Goal: Task Accomplishment & Management: Use online tool/utility

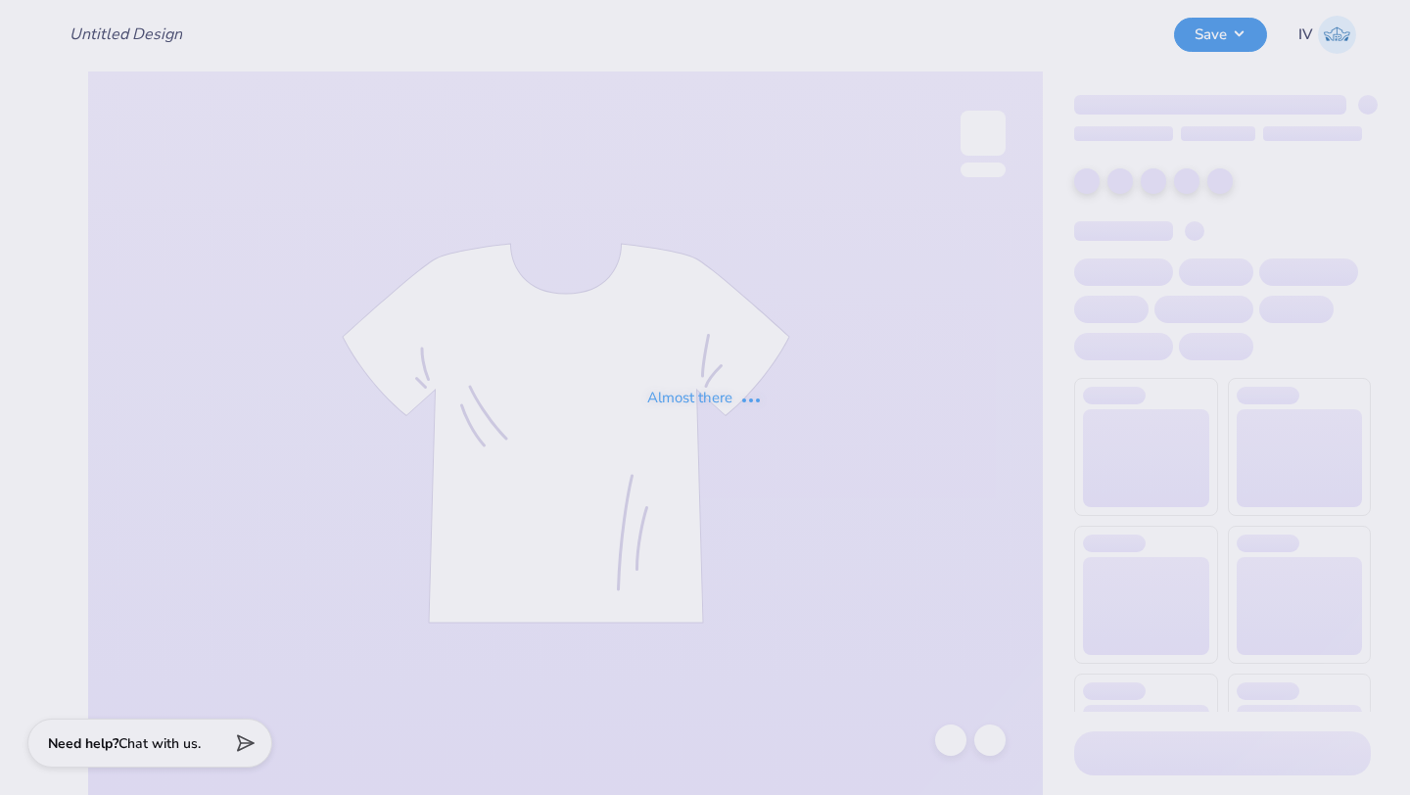
type input "Hoodie for Cosmetic Chemist Society!"
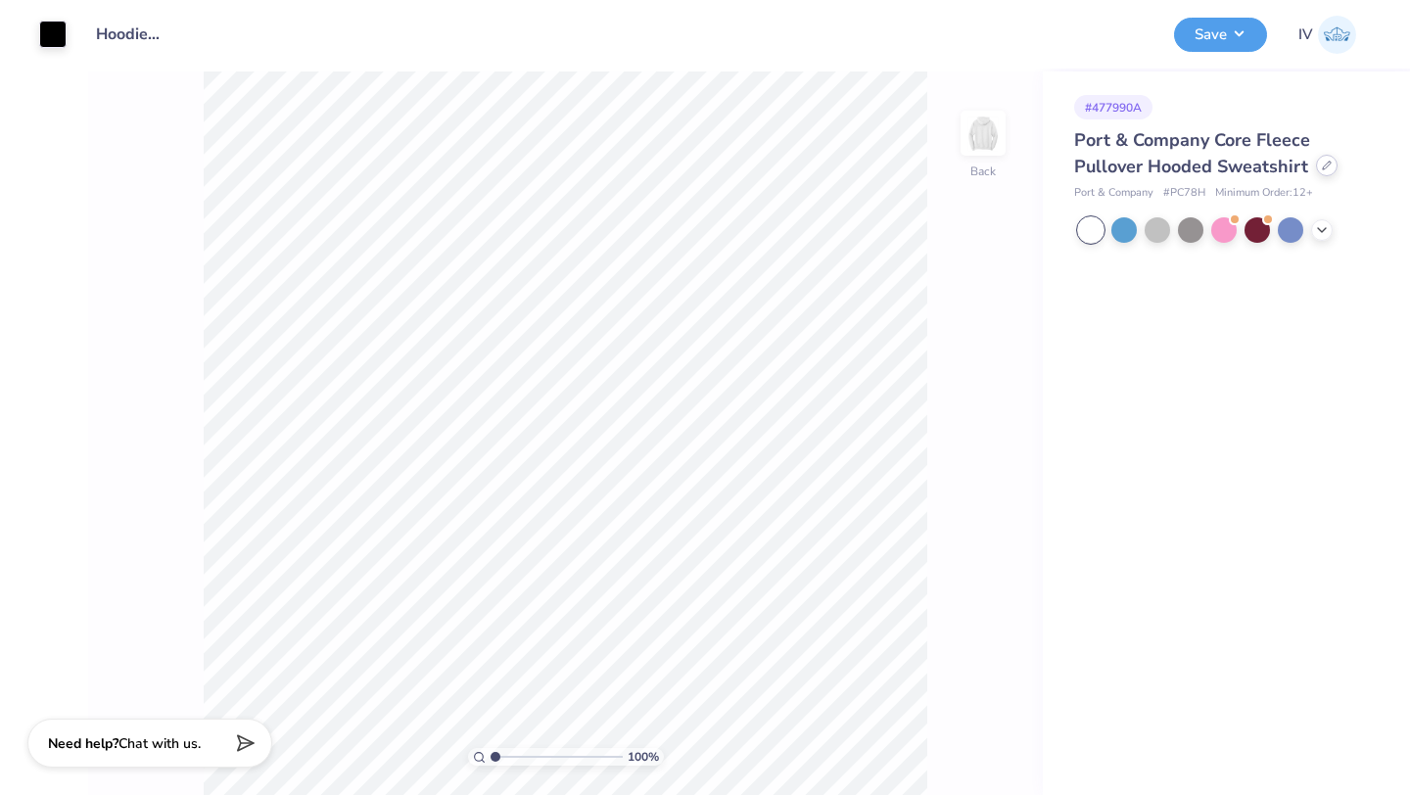
click at [1317, 165] on div at bounding box center [1327, 166] width 22 height 22
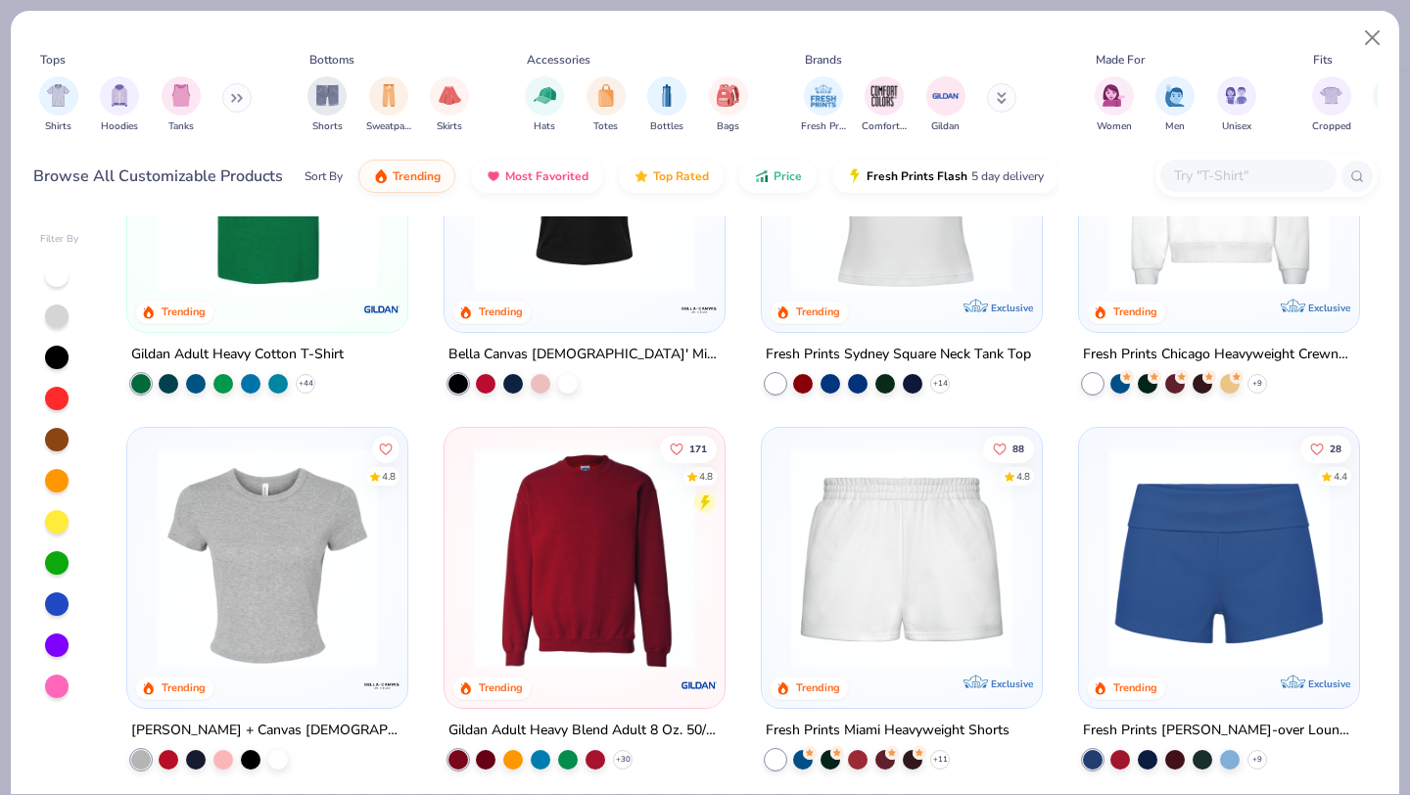
scroll to position [935, 0]
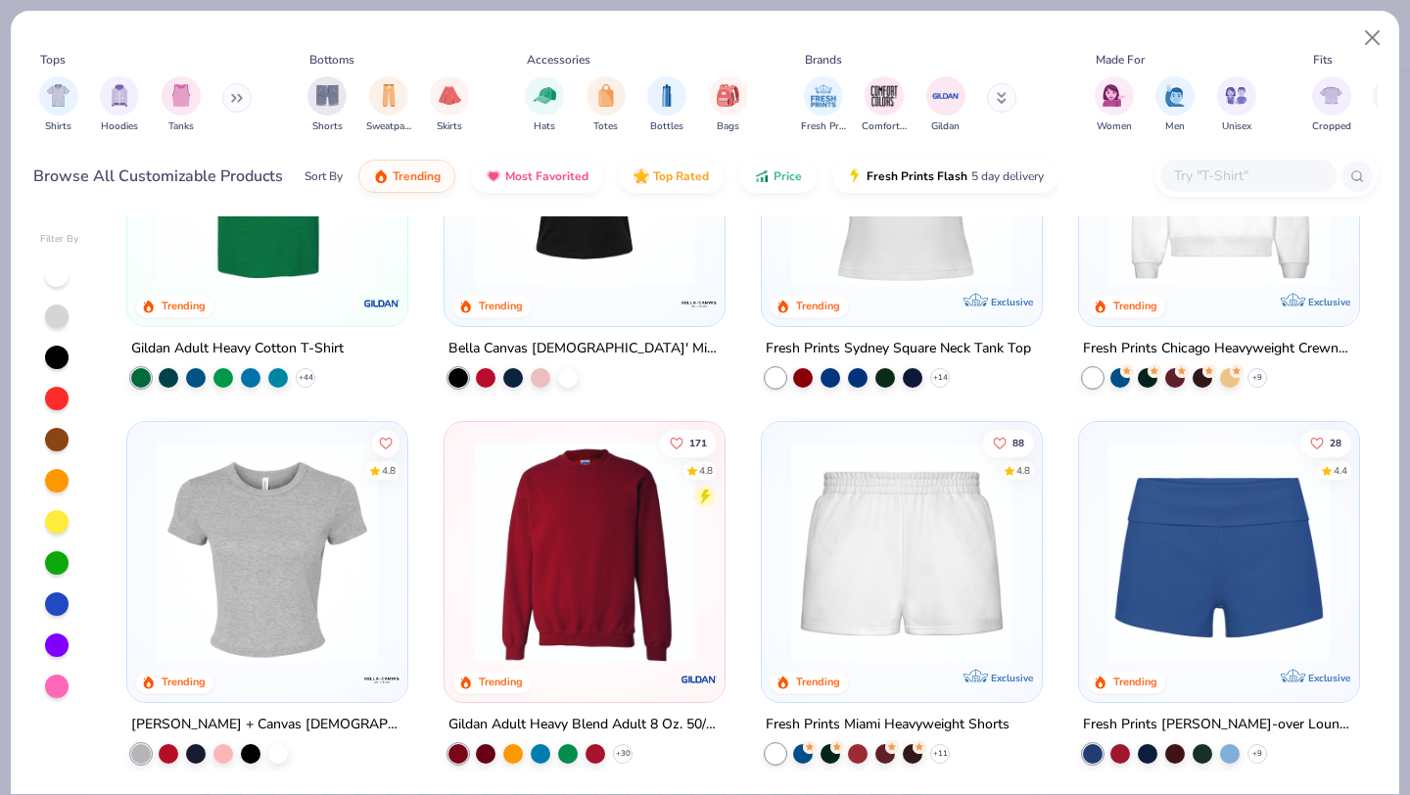
click at [284, 265] on img at bounding box center [267, 175] width 241 height 221
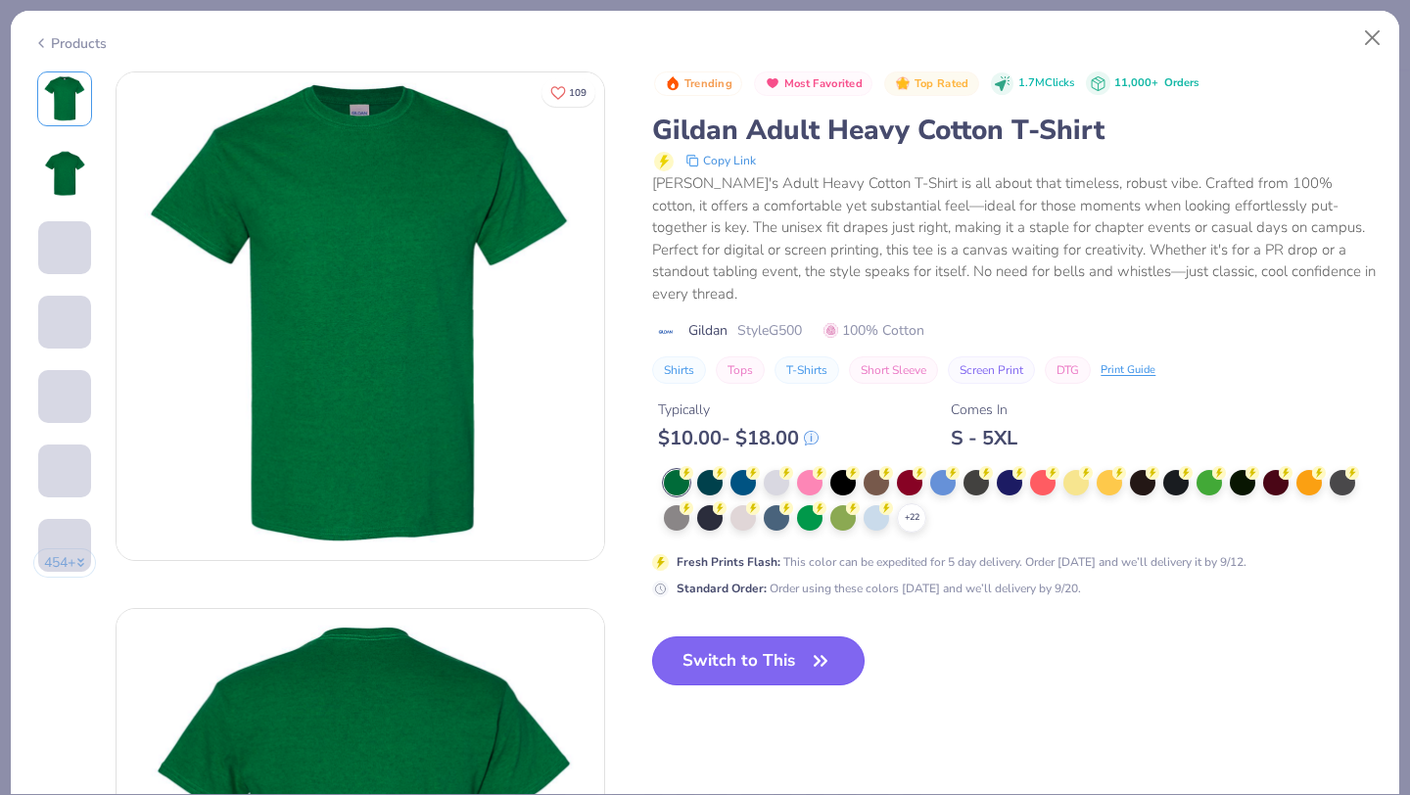
click at [756, 636] on button "Switch to This" at bounding box center [758, 660] width 212 height 49
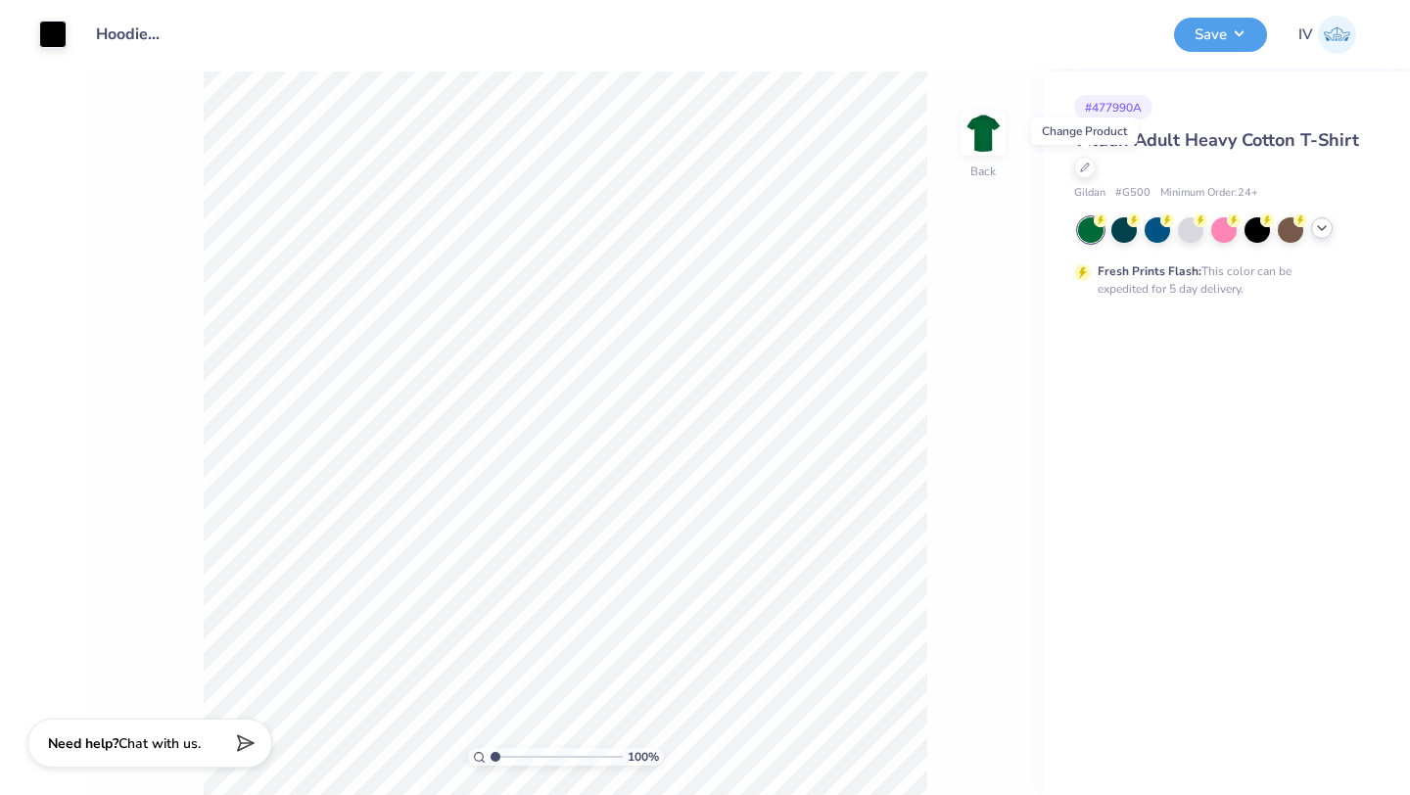
click at [1314, 229] on icon at bounding box center [1322, 228] width 16 height 16
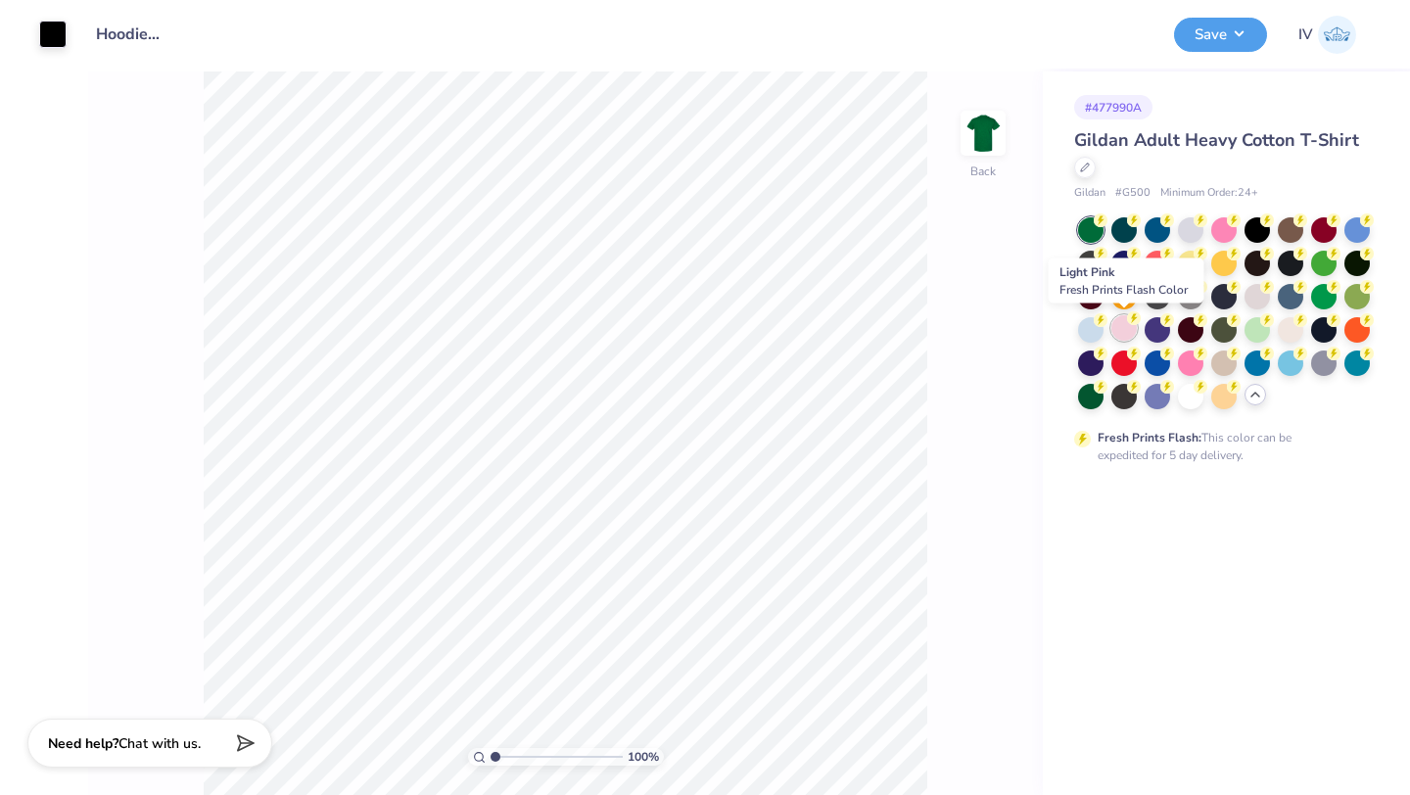
click at [1121, 333] on div at bounding box center [1123, 327] width 25 height 25
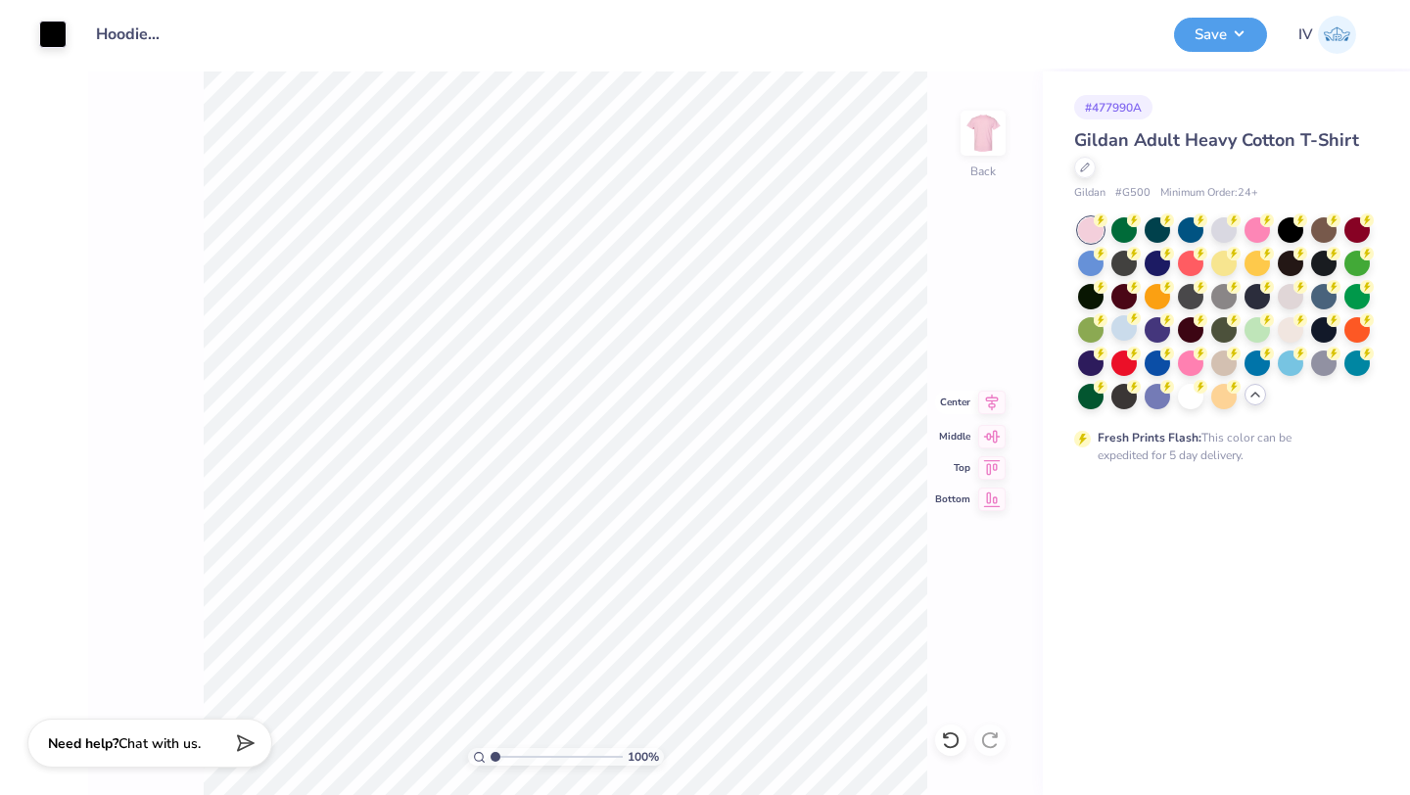
click at [987, 404] on icon at bounding box center [991, 403] width 27 height 24
click at [991, 405] on icon at bounding box center [991, 403] width 27 height 24
click at [1225, 35] on button "Save" at bounding box center [1220, 32] width 93 height 34
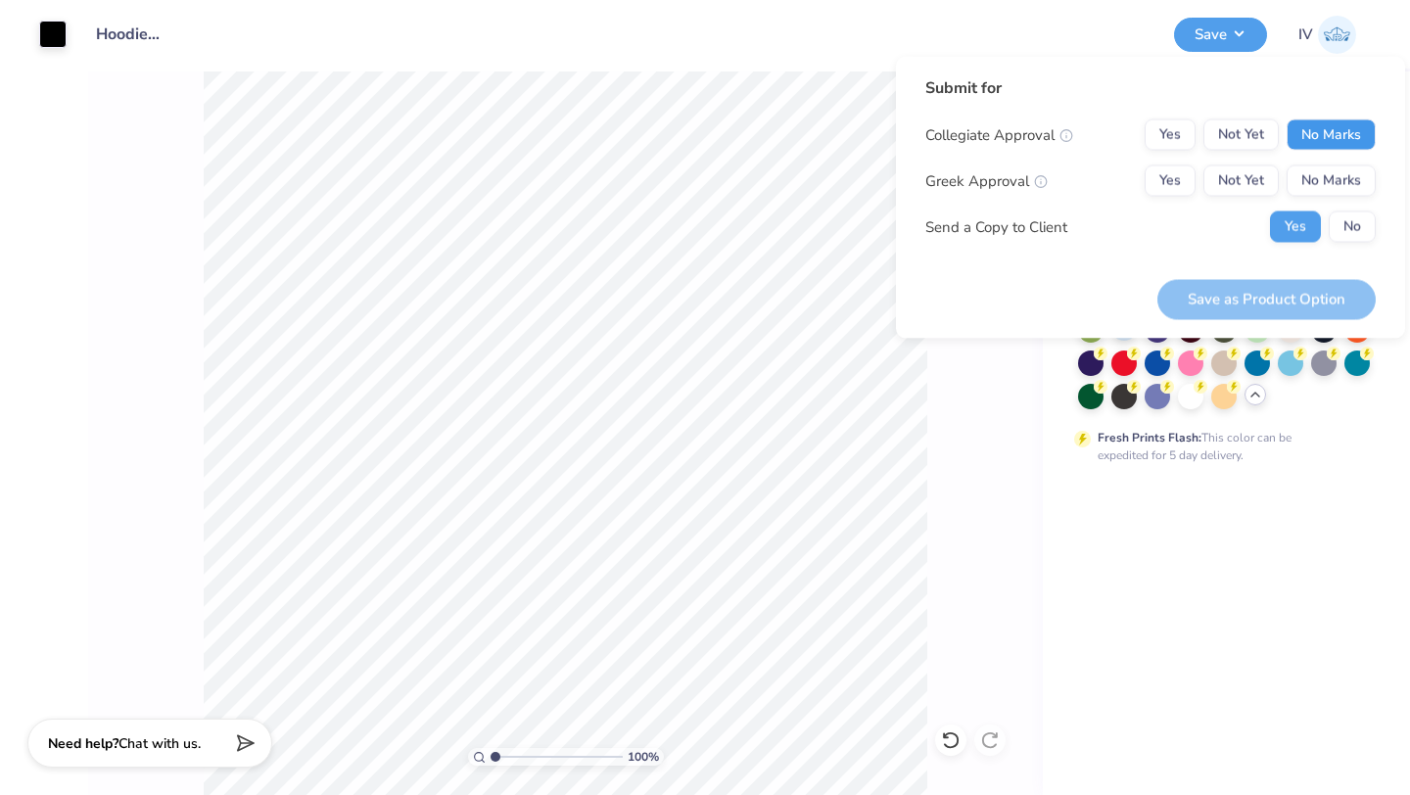
click at [1314, 149] on button "No Marks" at bounding box center [1331, 134] width 89 height 31
click at [1312, 178] on button "No Marks" at bounding box center [1331, 180] width 89 height 31
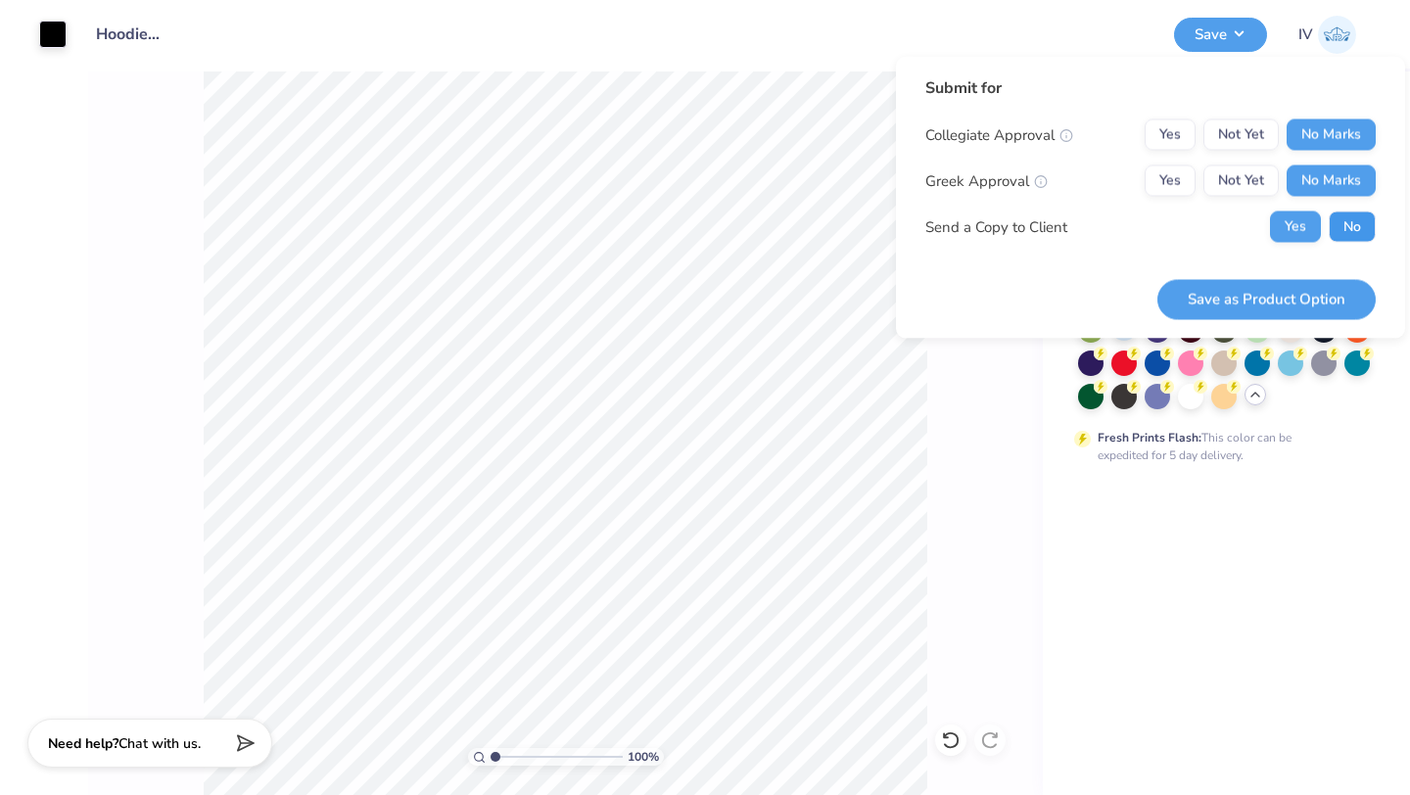
click at [1345, 214] on button "No" at bounding box center [1352, 227] width 47 height 31
click at [1236, 293] on button "Save as Product Option" at bounding box center [1266, 299] width 218 height 40
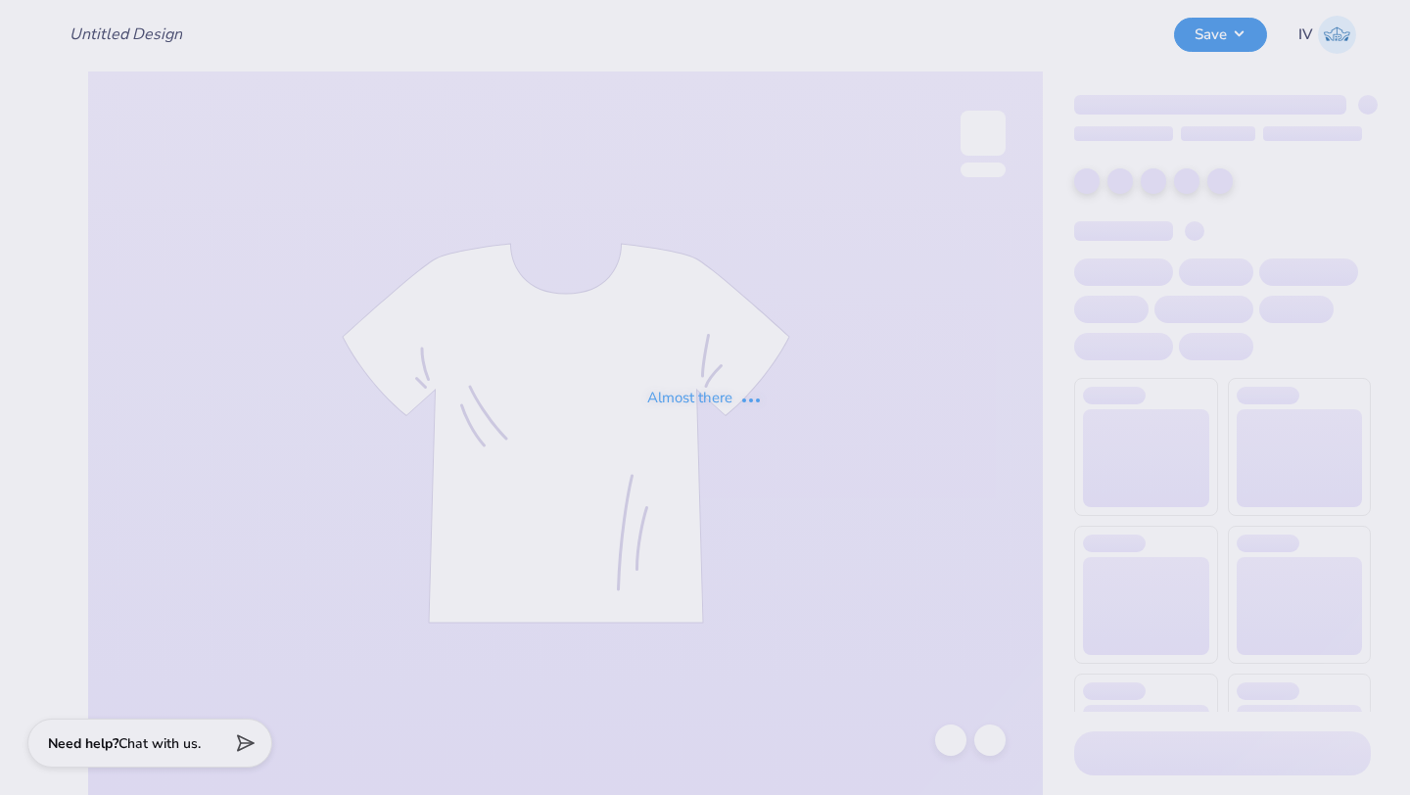
type input "Hoodie for Cosmetic Chemist Society!"
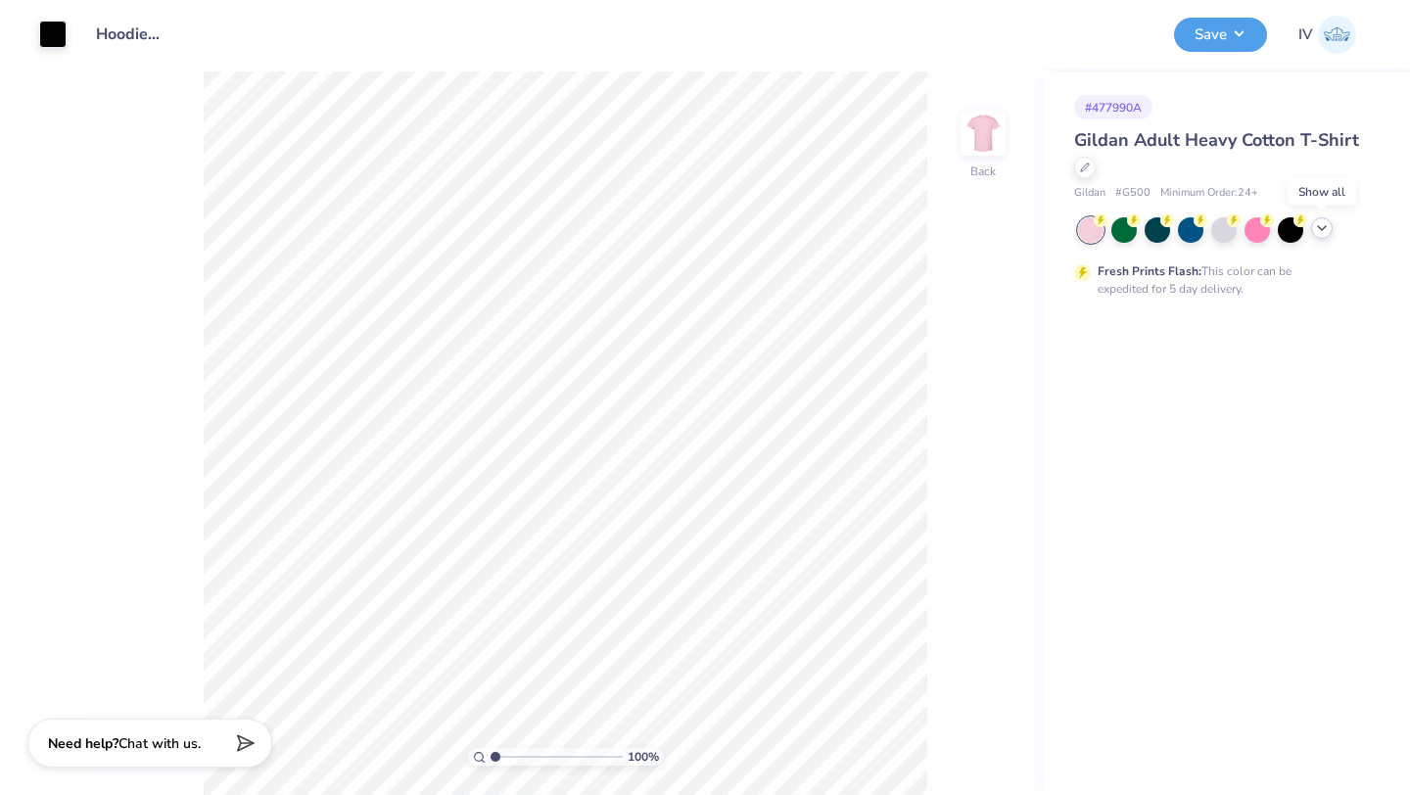
click at [1324, 231] on icon at bounding box center [1322, 228] width 16 height 16
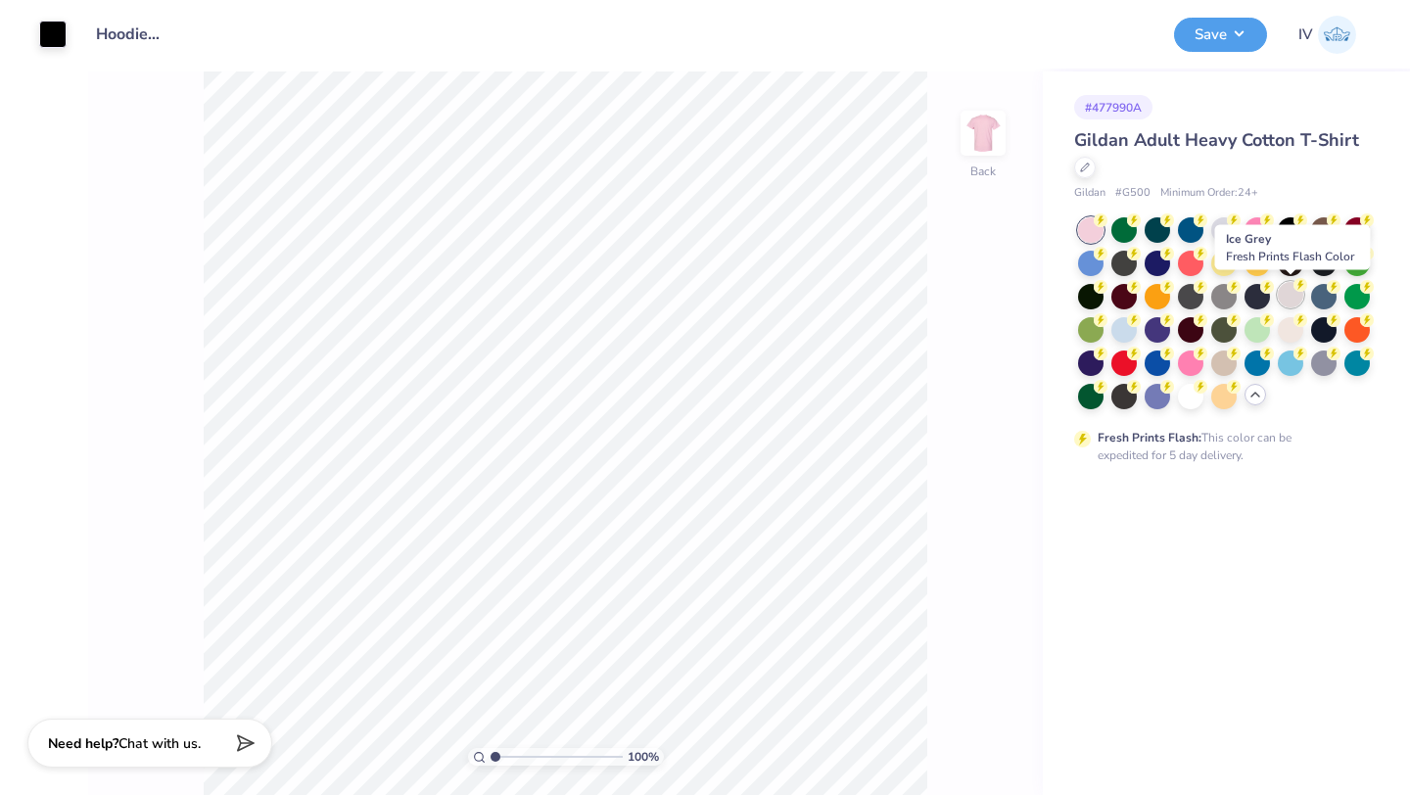
click at [1286, 299] on div at bounding box center [1290, 294] width 25 height 25
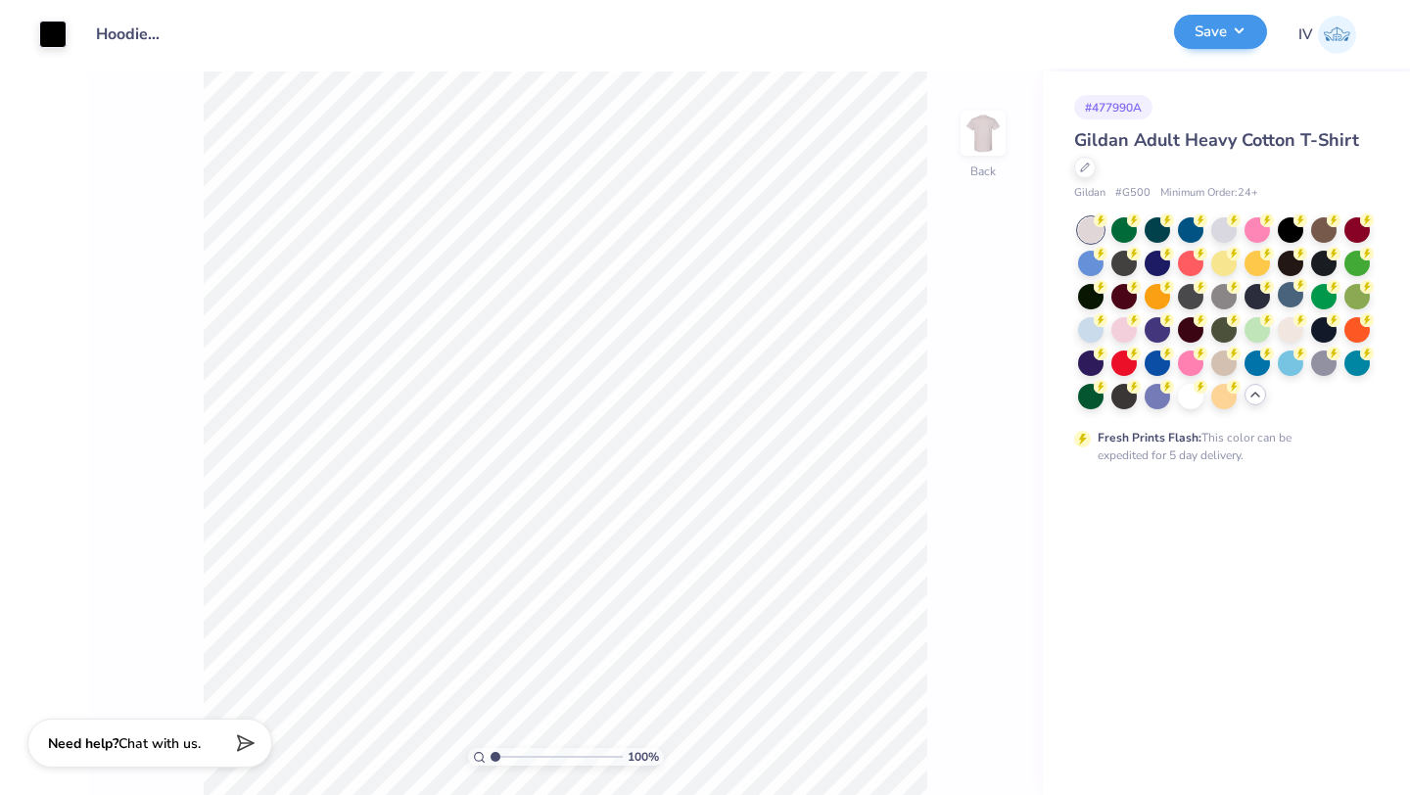
click at [1234, 44] on button "Save" at bounding box center [1220, 32] width 93 height 34
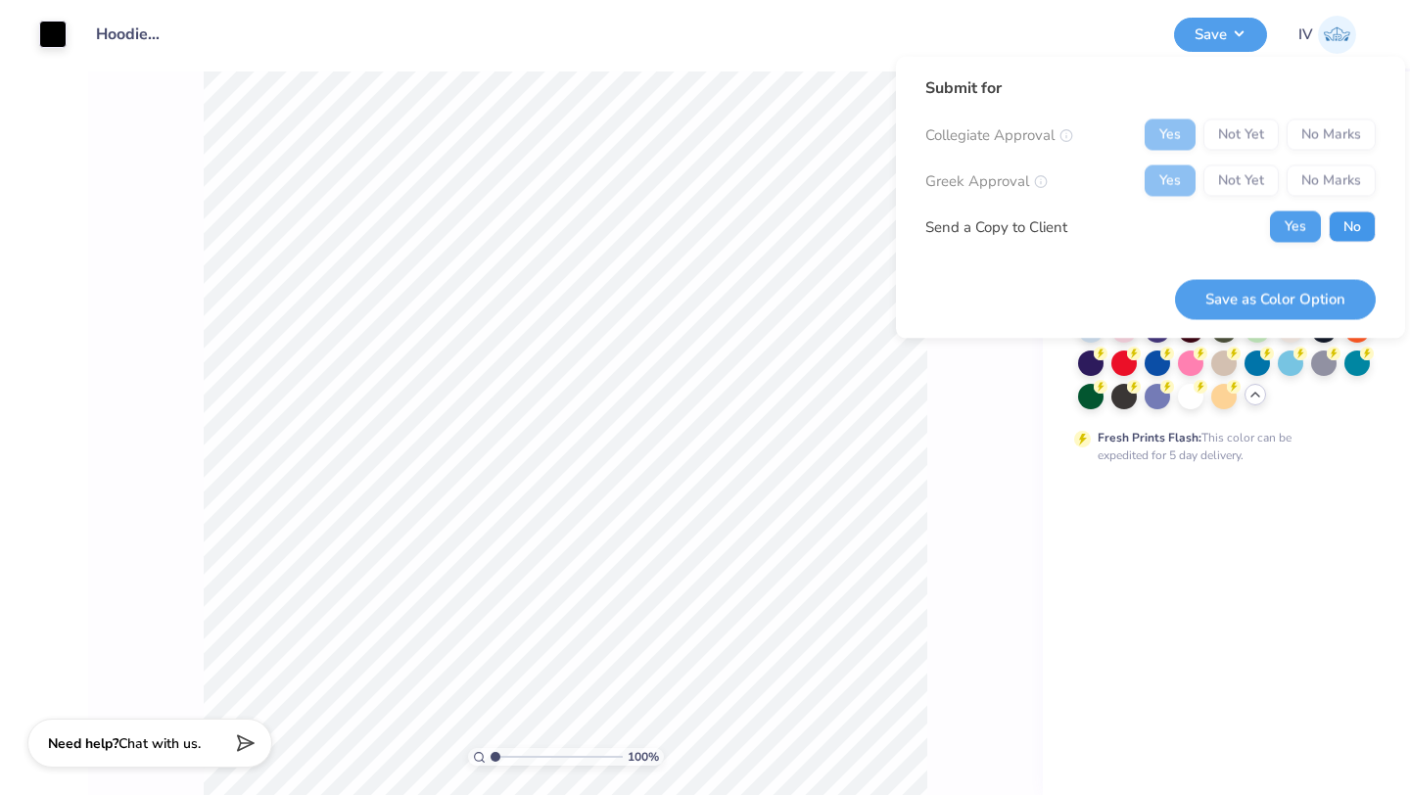
click at [1337, 227] on button "No" at bounding box center [1352, 227] width 47 height 31
click at [1259, 299] on button "Save as Color Option" at bounding box center [1275, 299] width 201 height 40
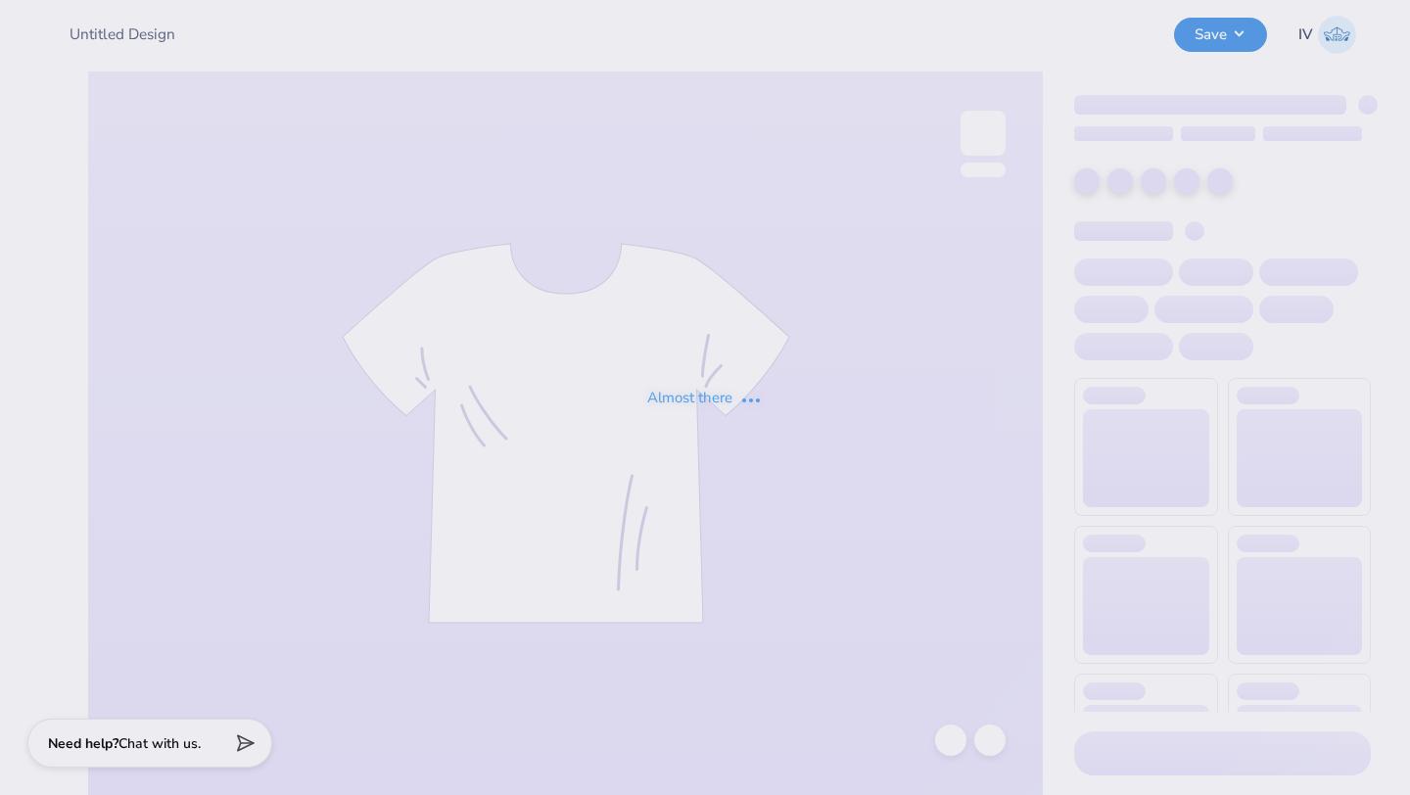
type input "Hoodie for Cosmetic Chemist Society!"
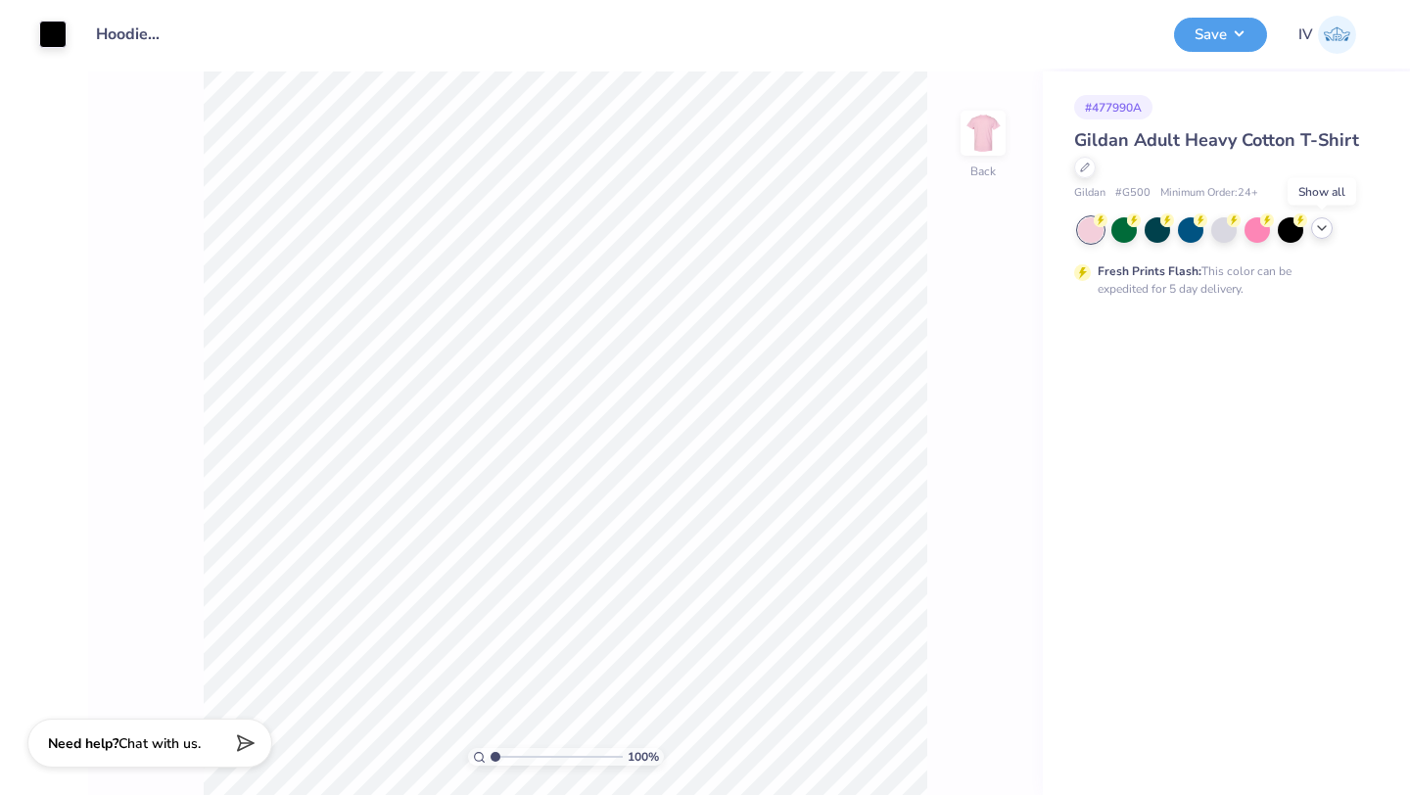
click at [1318, 229] on icon at bounding box center [1322, 228] width 16 height 16
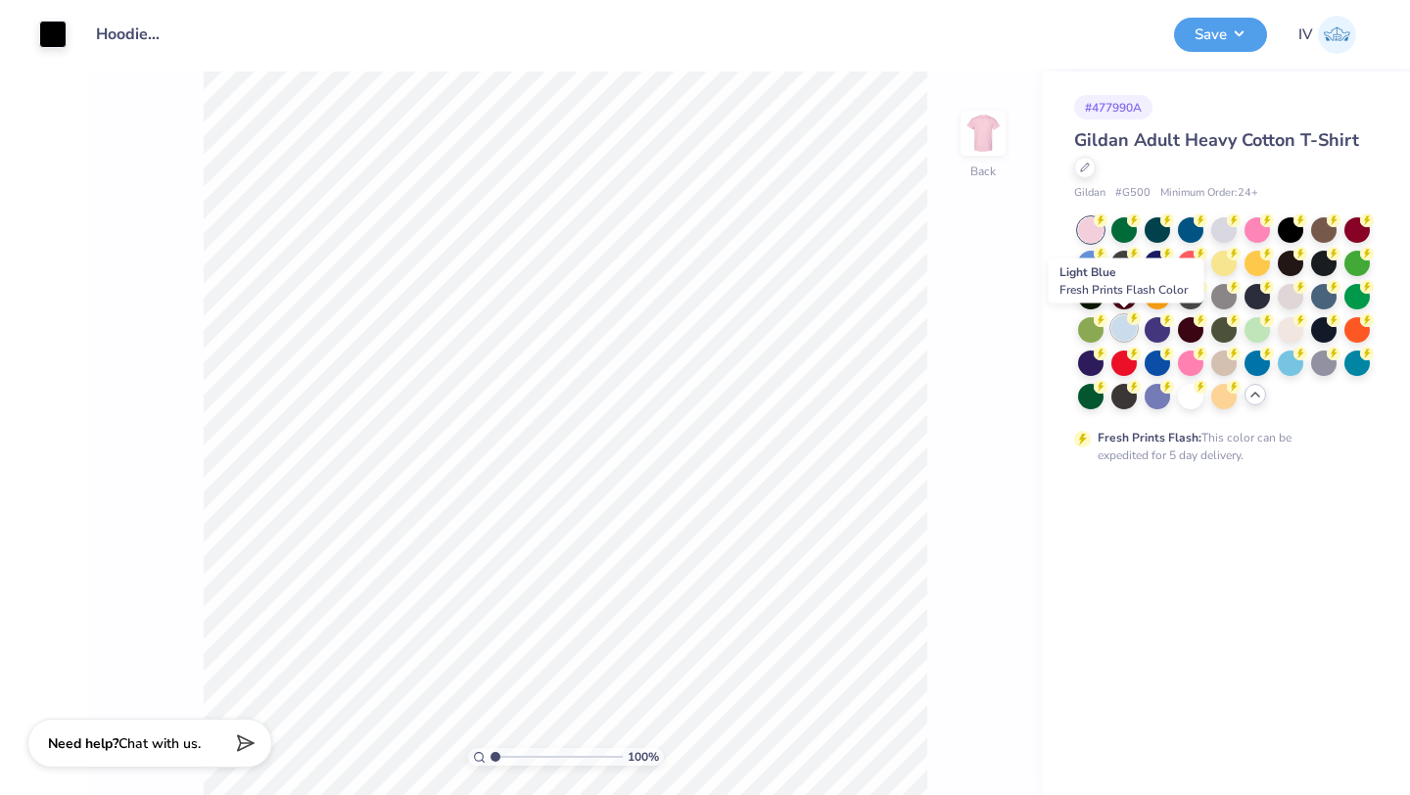
click at [1126, 336] on div at bounding box center [1123, 327] width 25 height 25
click at [1213, 30] on button "Save" at bounding box center [1220, 32] width 93 height 34
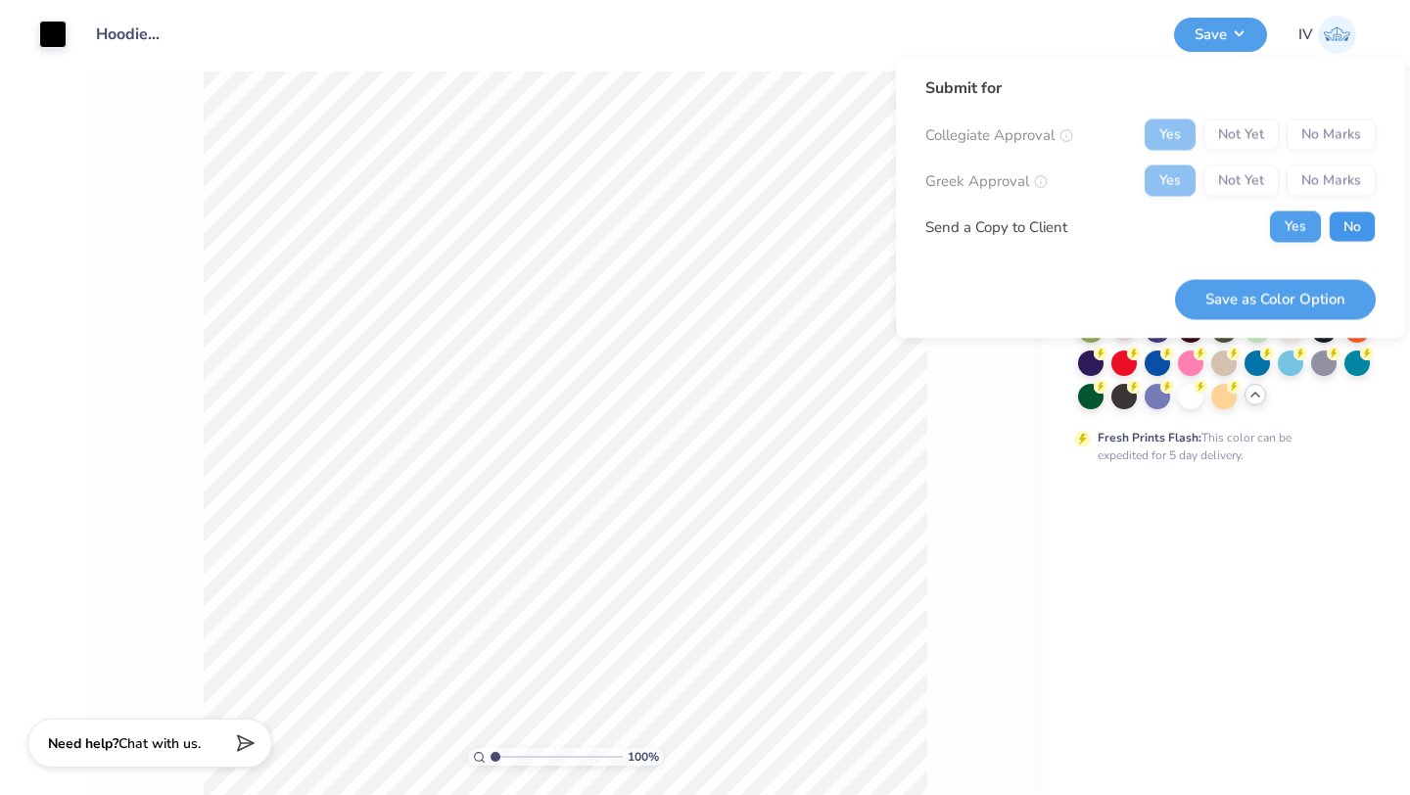
click at [1339, 221] on button "No" at bounding box center [1352, 227] width 47 height 31
click at [1240, 306] on button "Save as Color Option" at bounding box center [1275, 299] width 201 height 40
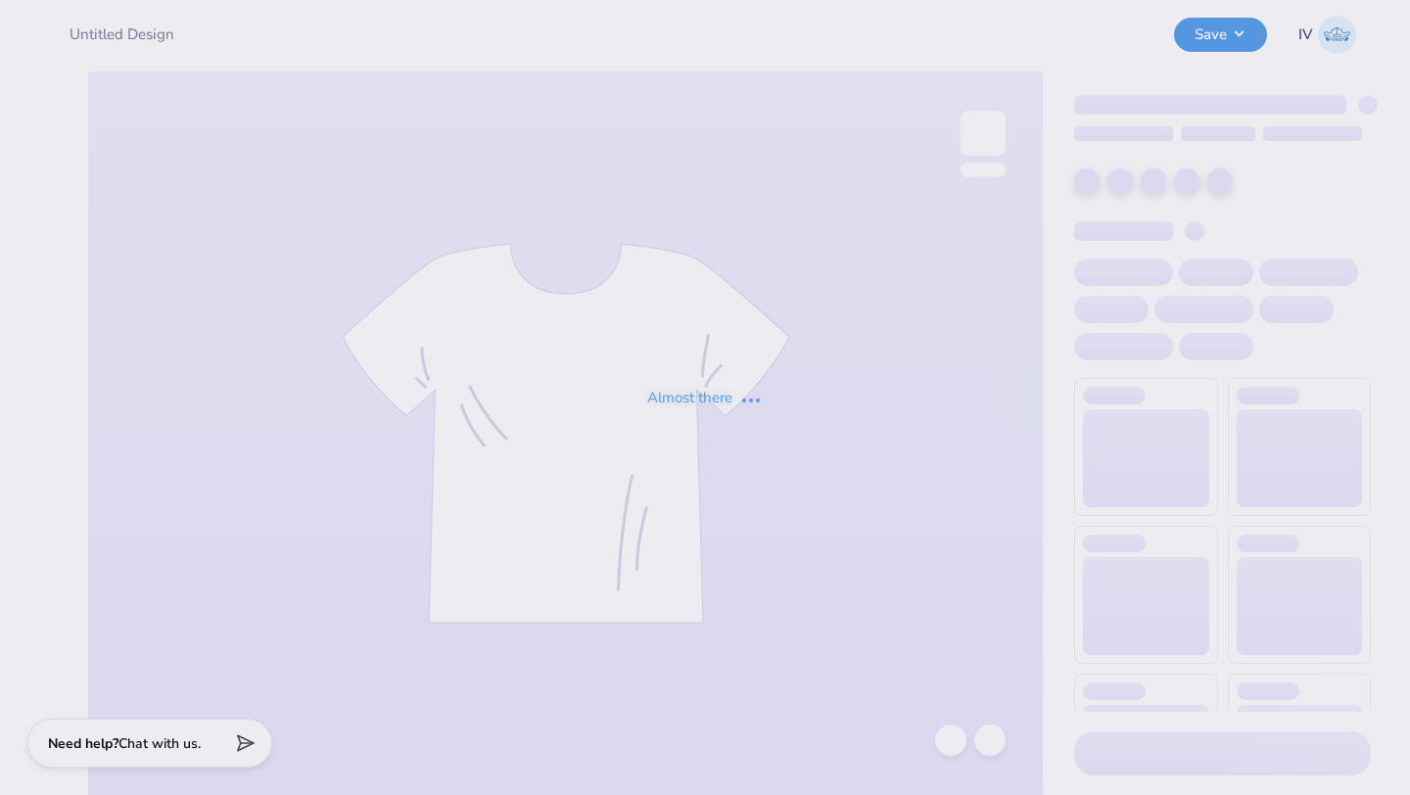
type input "Hoodie for Cosmetic Chemist Society!"
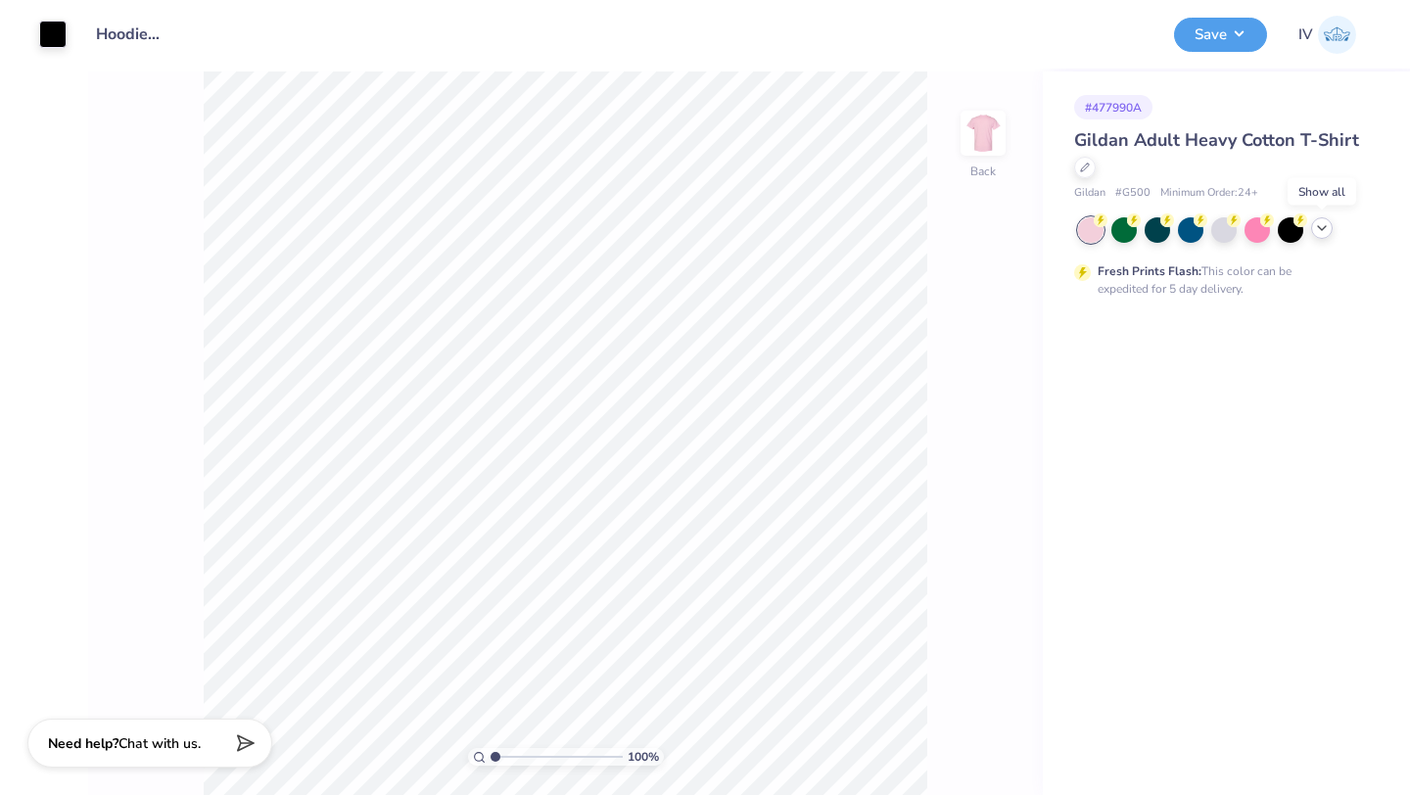
click at [1320, 230] on icon at bounding box center [1322, 228] width 16 height 16
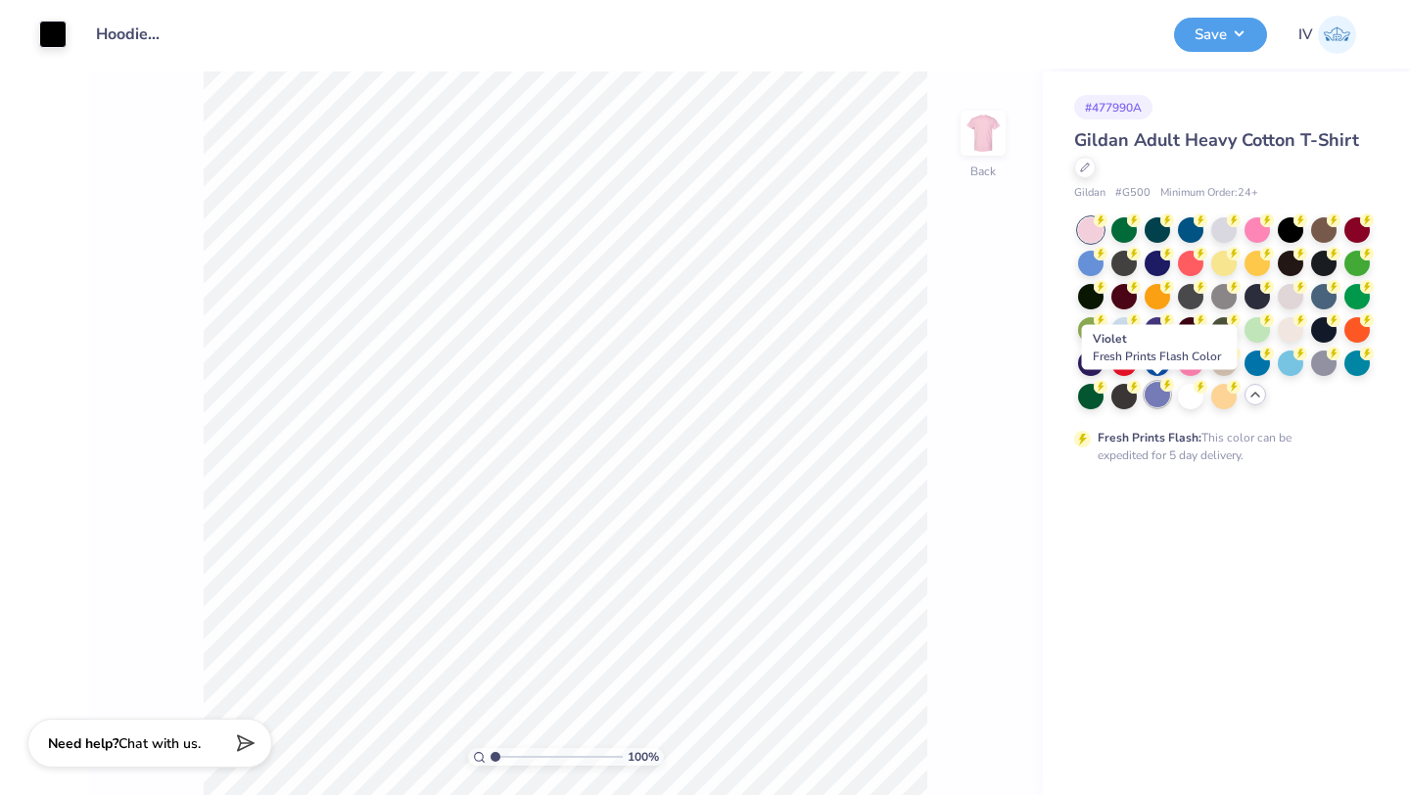
click at [1155, 391] on div at bounding box center [1157, 394] width 25 height 25
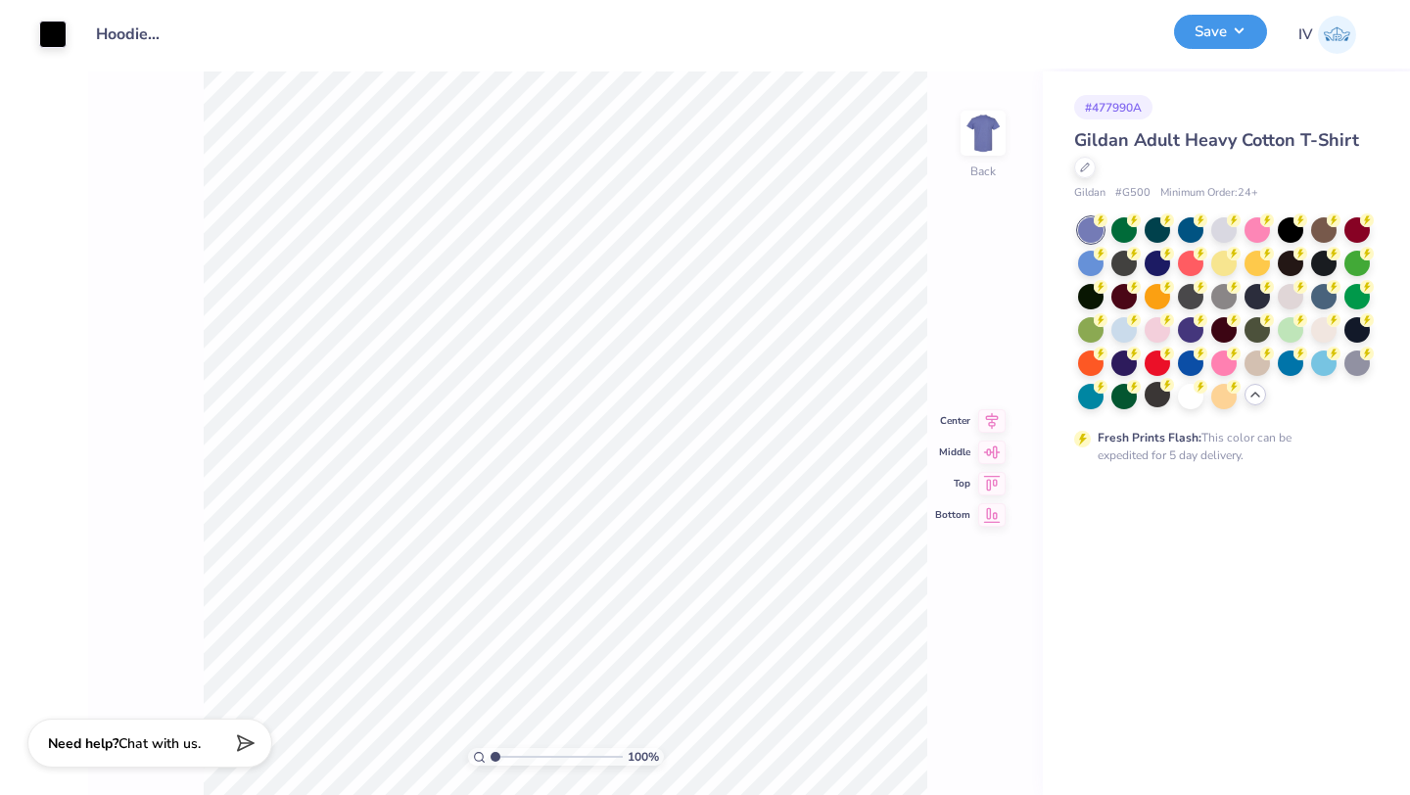
click at [1204, 42] on button "Save" at bounding box center [1220, 32] width 93 height 34
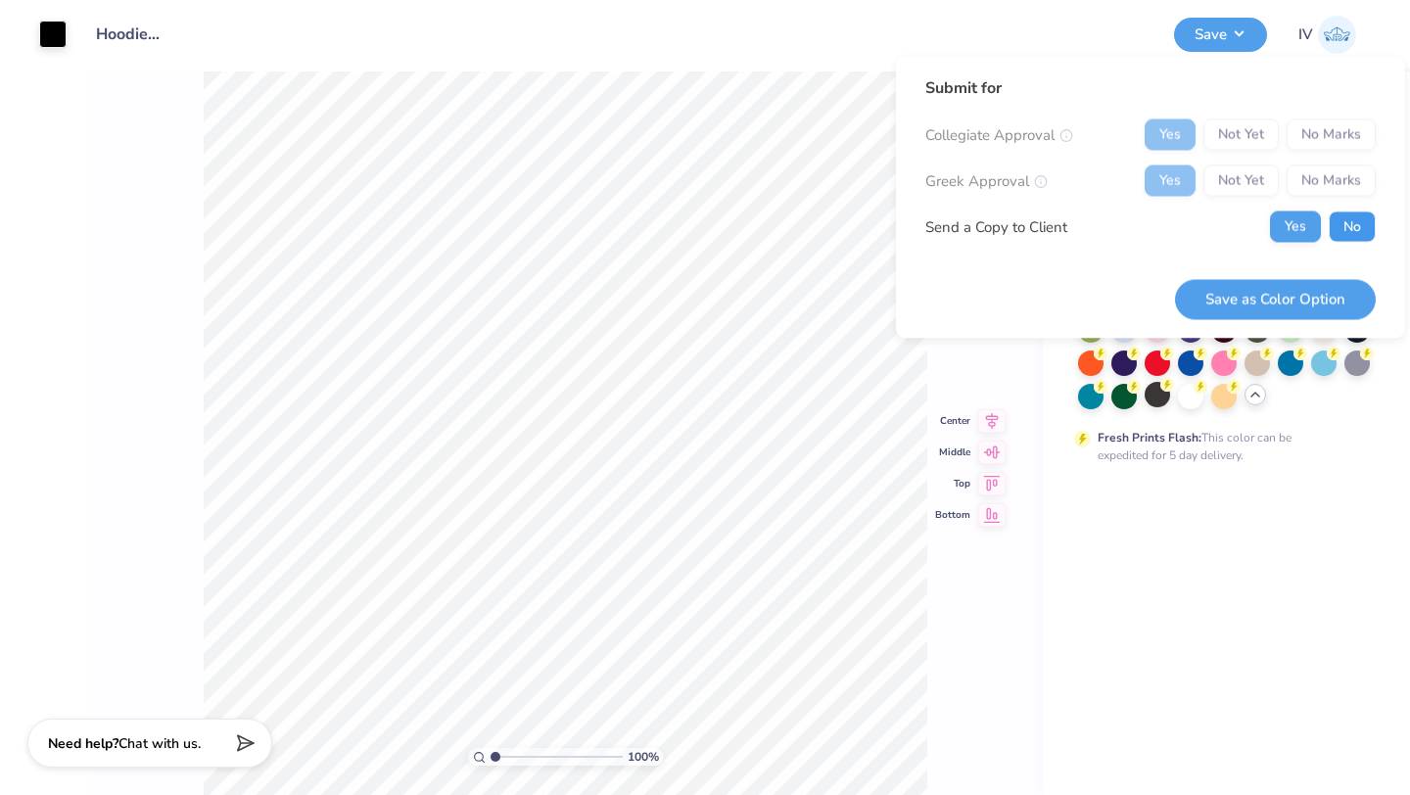
click at [1339, 231] on button "No" at bounding box center [1352, 227] width 47 height 31
click at [1251, 302] on button "Save as Color Option" at bounding box center [1275, 299] width 201 height 40
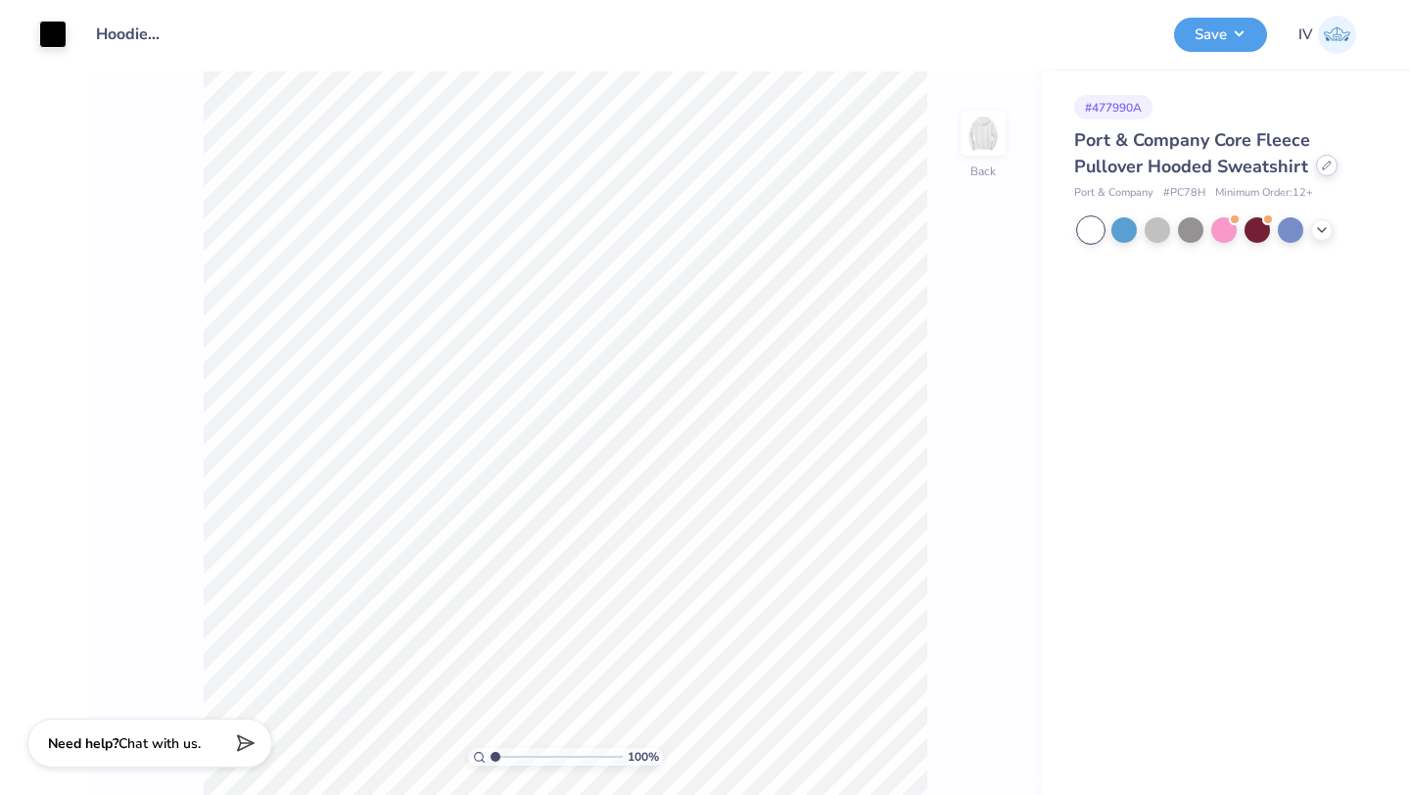
click at [1317, 168] on div at bounding box center [1327, 166] width 22 height 22
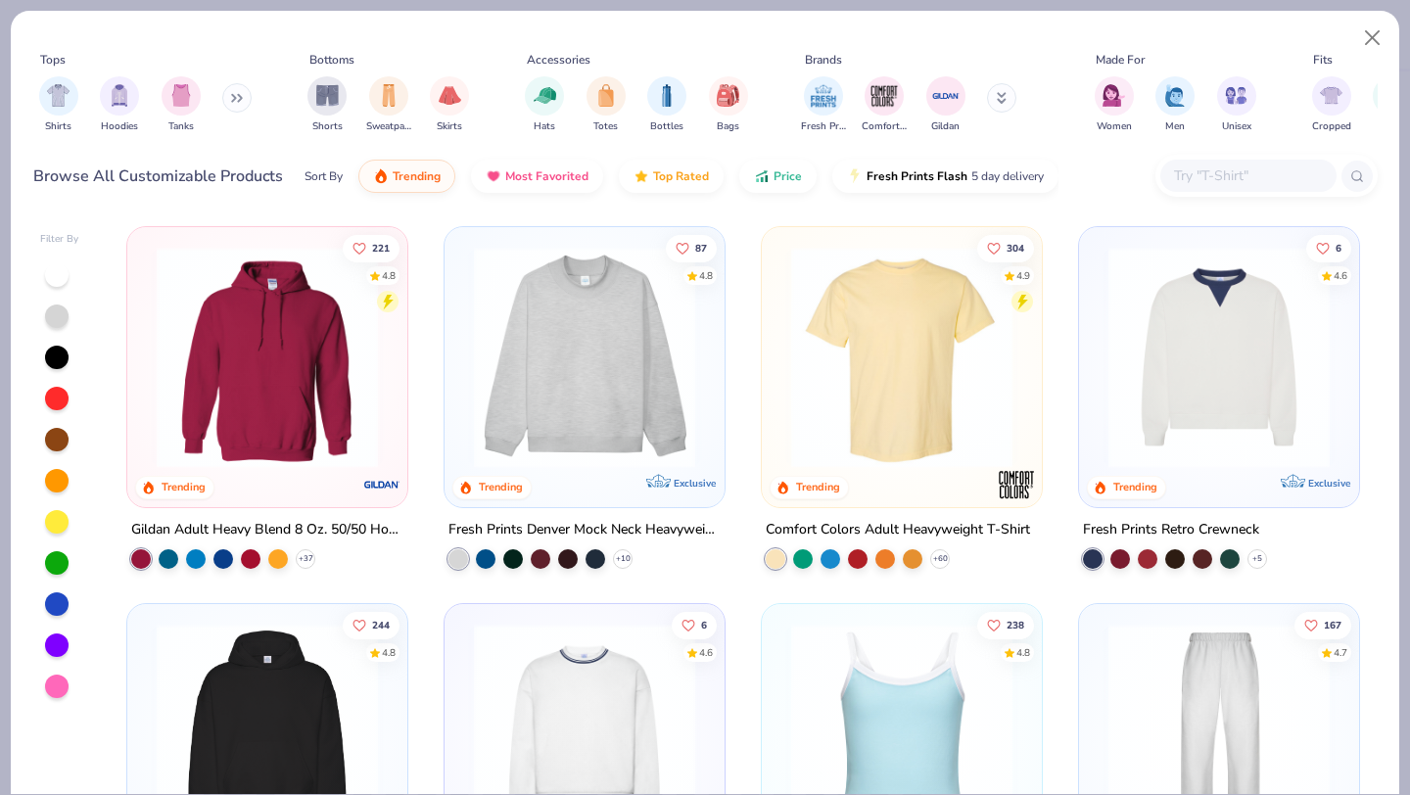
click at [1183, 181] on input "text" at bounding box center [1247, 176] width 151 height 23
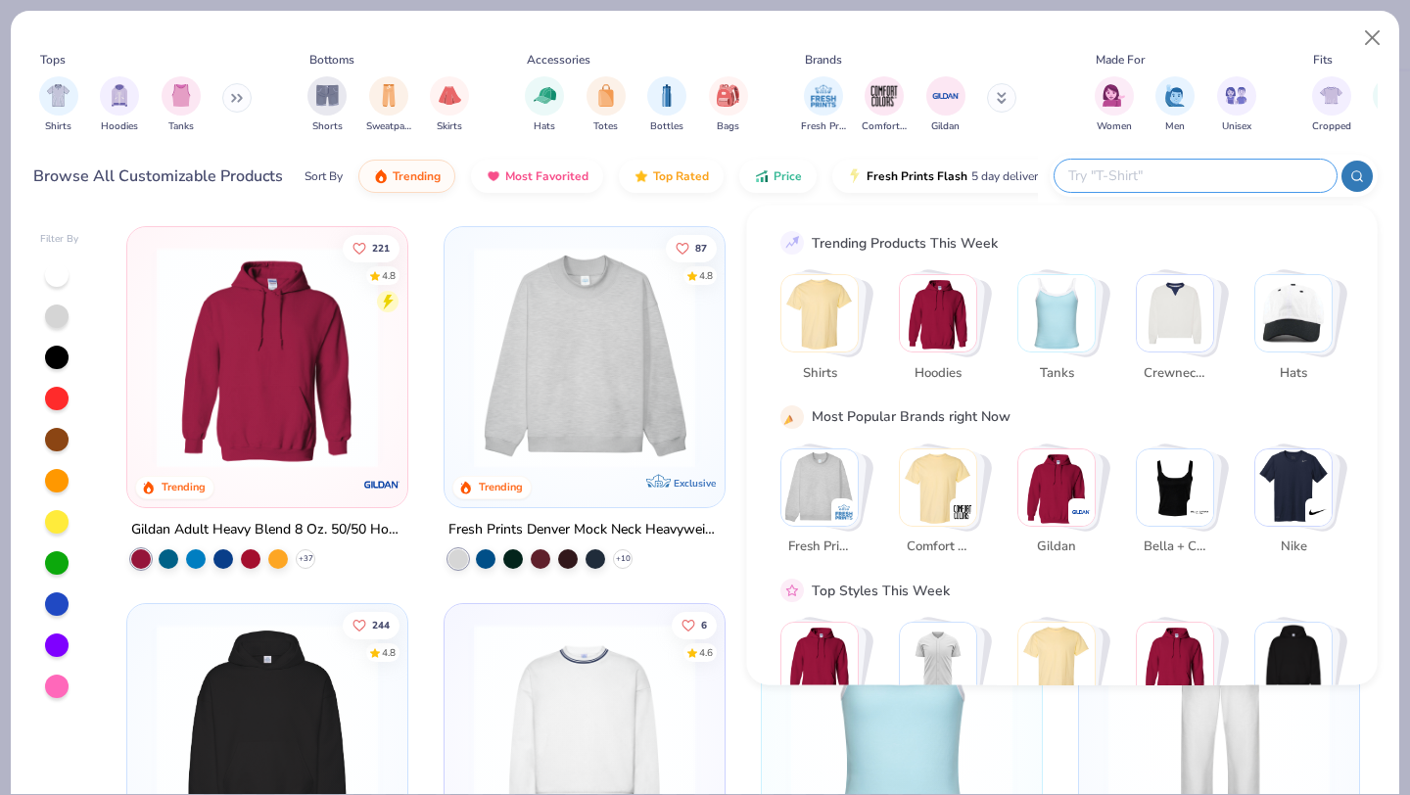
paste input "PC78"
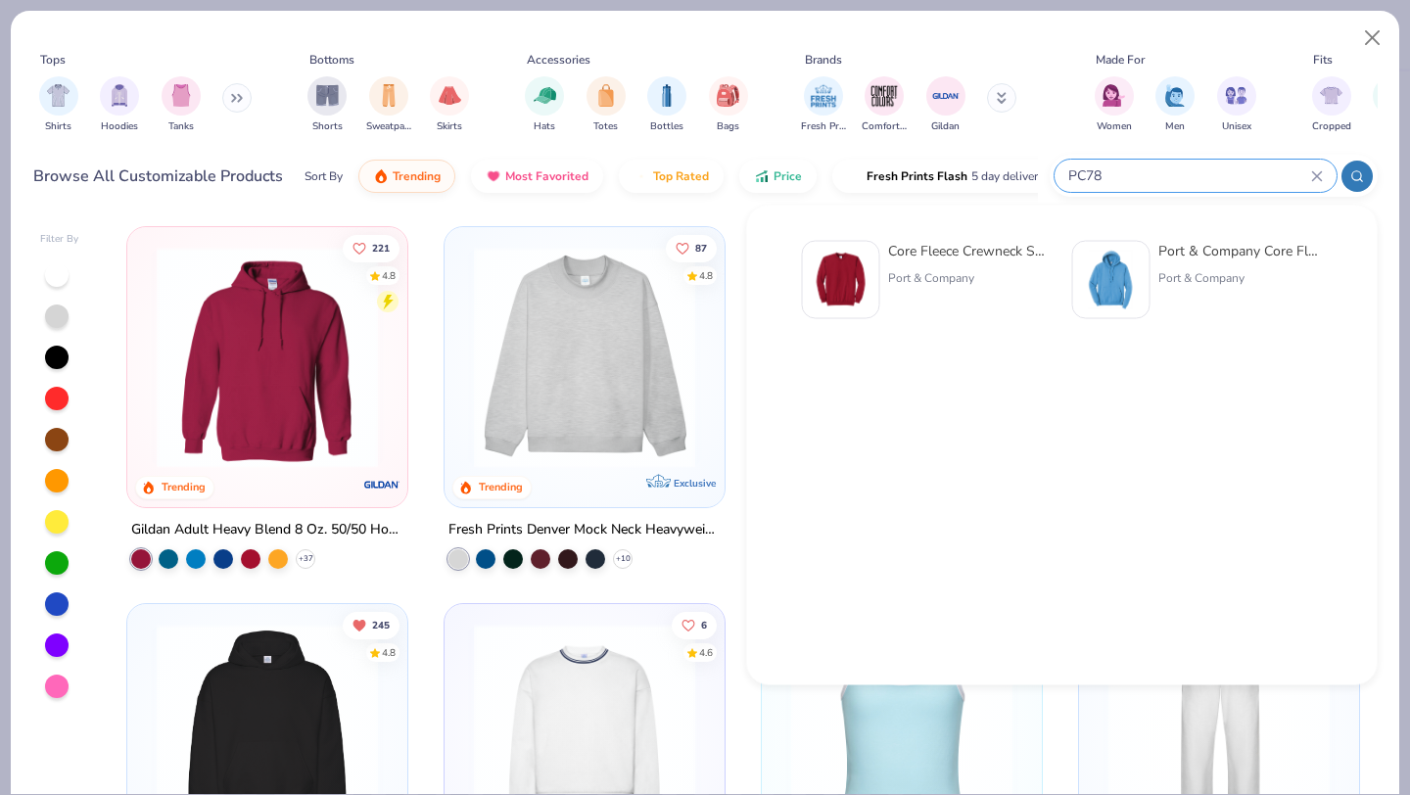
type input "PC78"
click at [836, 275] on img at bounding box center [841, 280] width 61 height 61
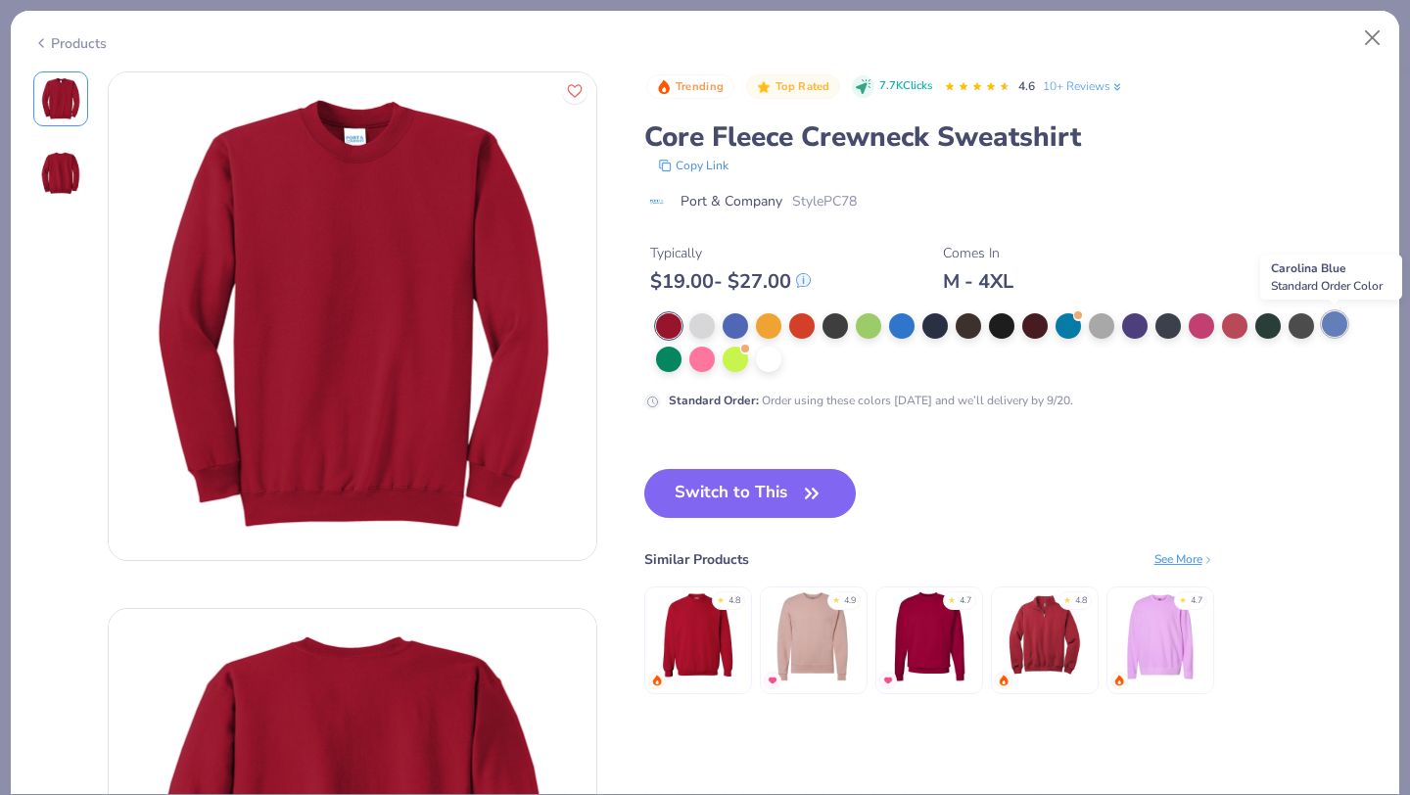
click at [1333, 330] on div at bounding box center [1334, 323] width 25 height 25
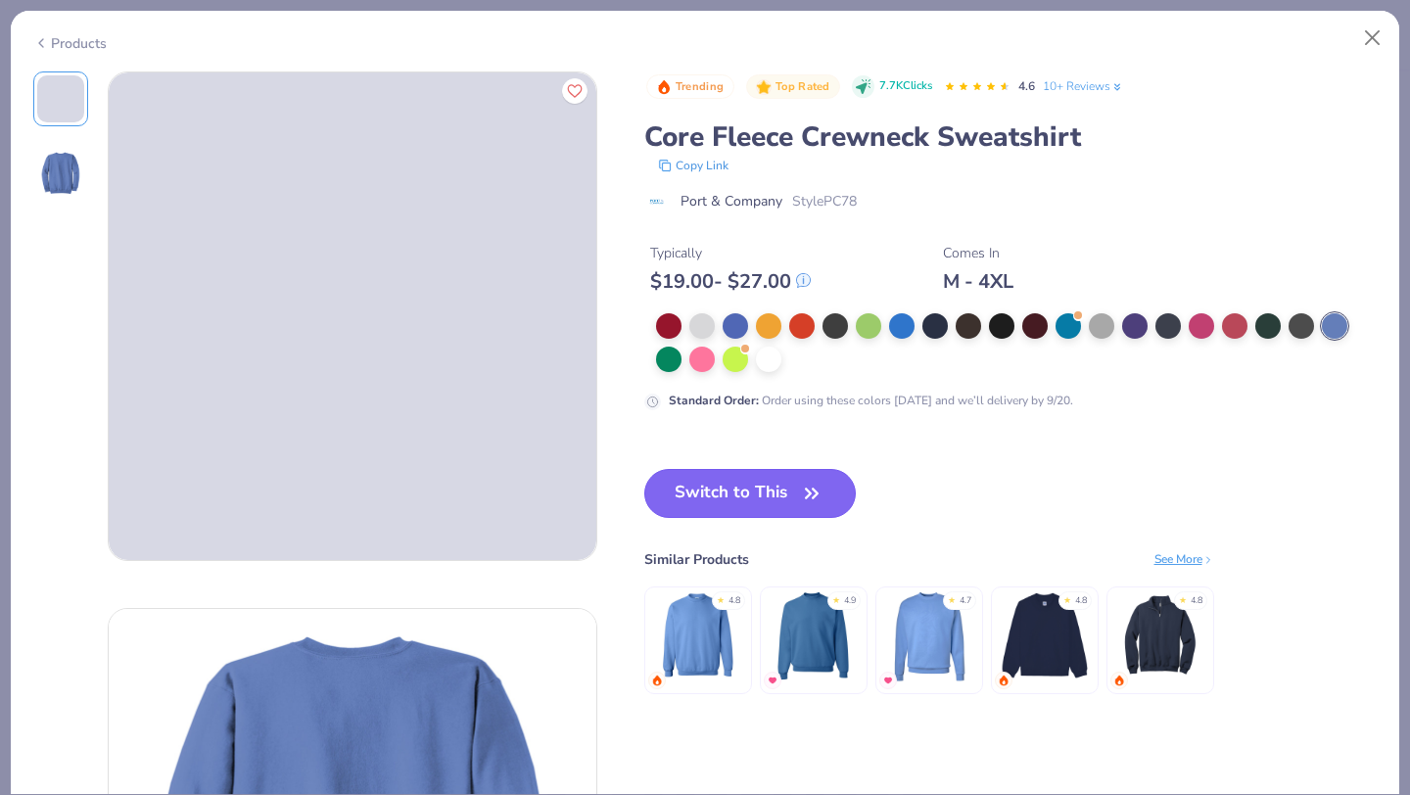
click at [742, 491] on button "Switch to This" at bounding box center [750, 493] width 212 height 49
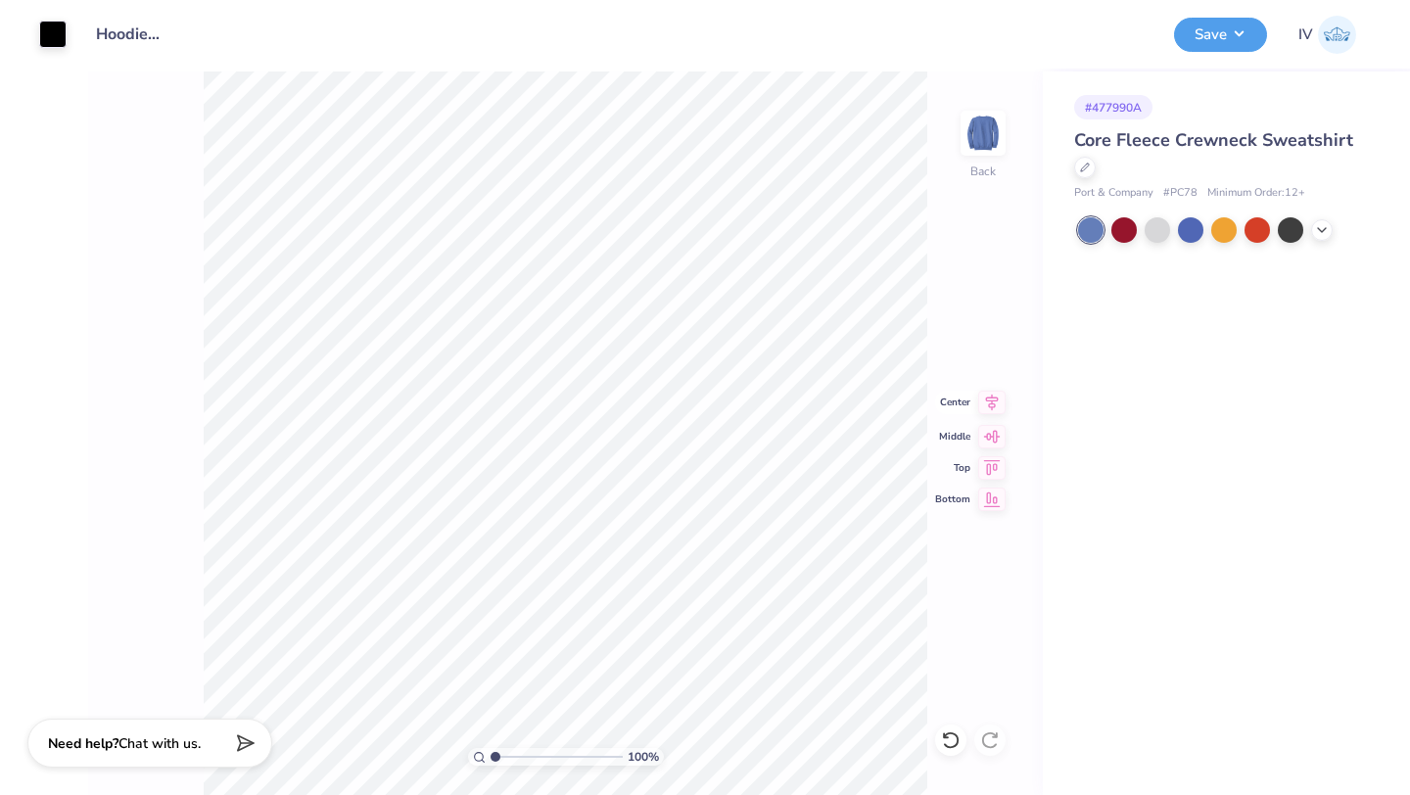
click at [993, 408] on icon at bounding box center [991, 403] width 27 height 24
click at [952, 219] on div "100 % Back Center Middle Top Bottom" at bounding box center [565, 433] width 955 height 724
click at [1217, 40] on button "Save" at bounding box center [1220, 32] width 93 height 34
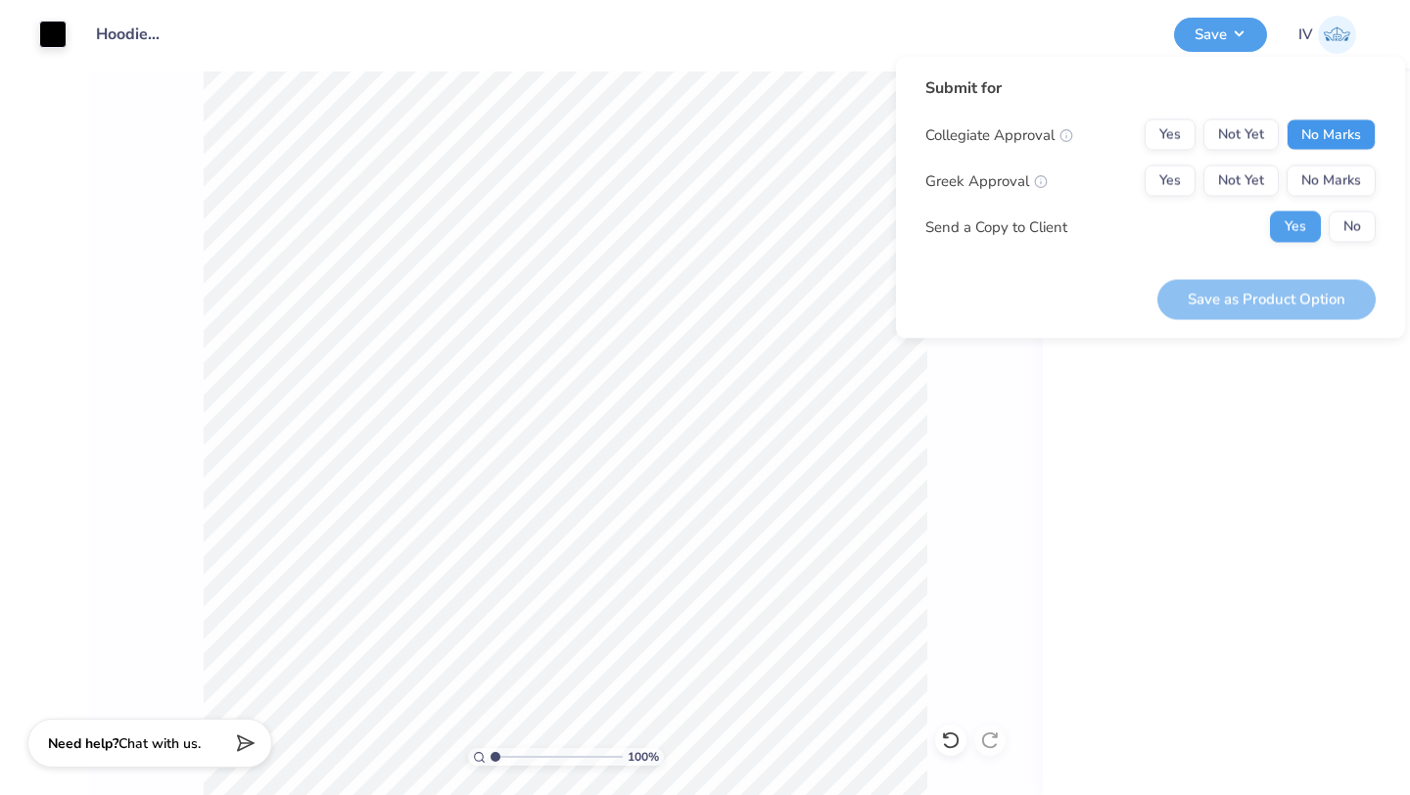
click at [1327, 146] on button "No Marks" at bounding box center [1331, 134] width 89 height 31
click at [1320, 185] on button "No Marks" at bounding box center [1331, 180] width 89 height 31
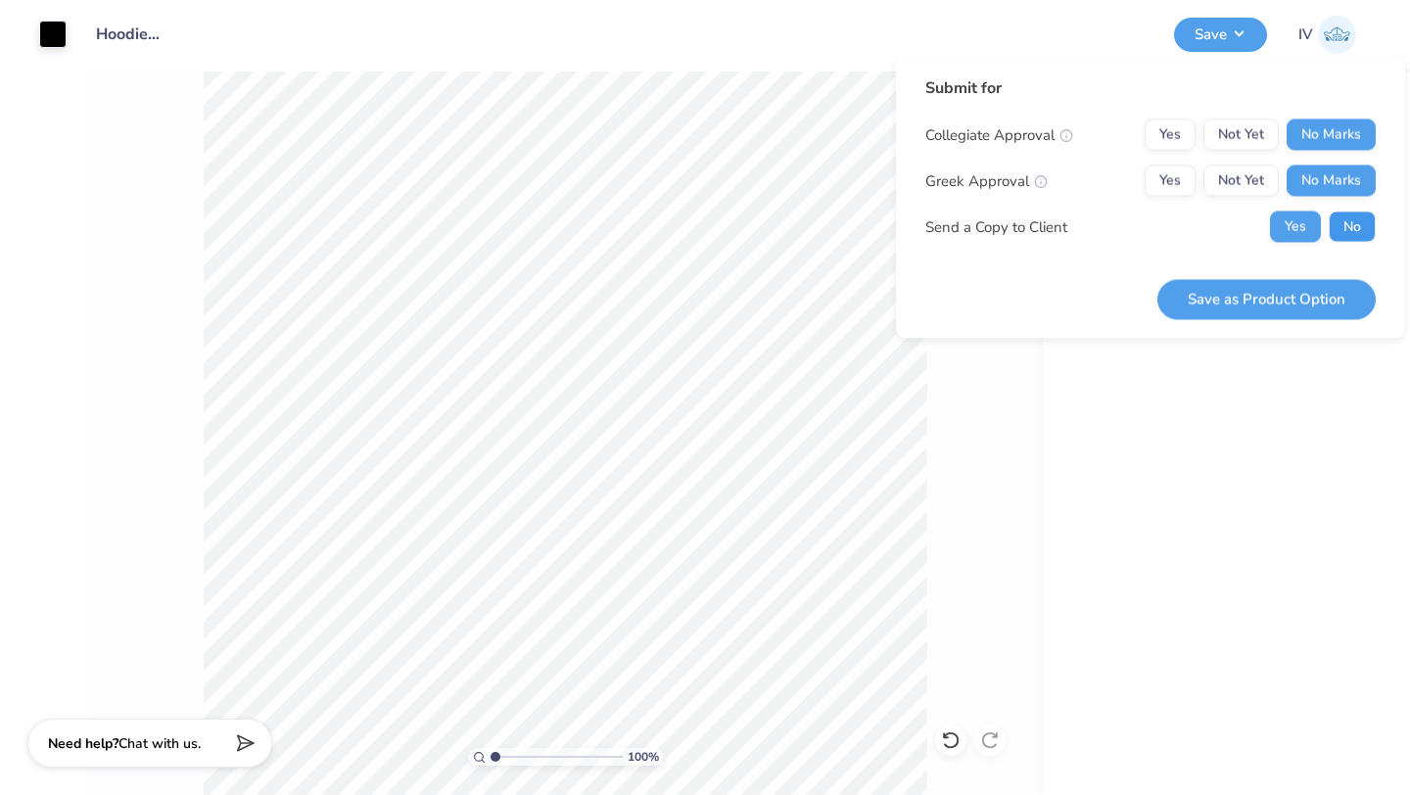
click at [1348, 221] on button "No" at bounding box center [1352, 227] width 47 height 31
click at [1235, 297] on button "Save as Product Option" at bounding box center [1266, 299] width 218 height 40
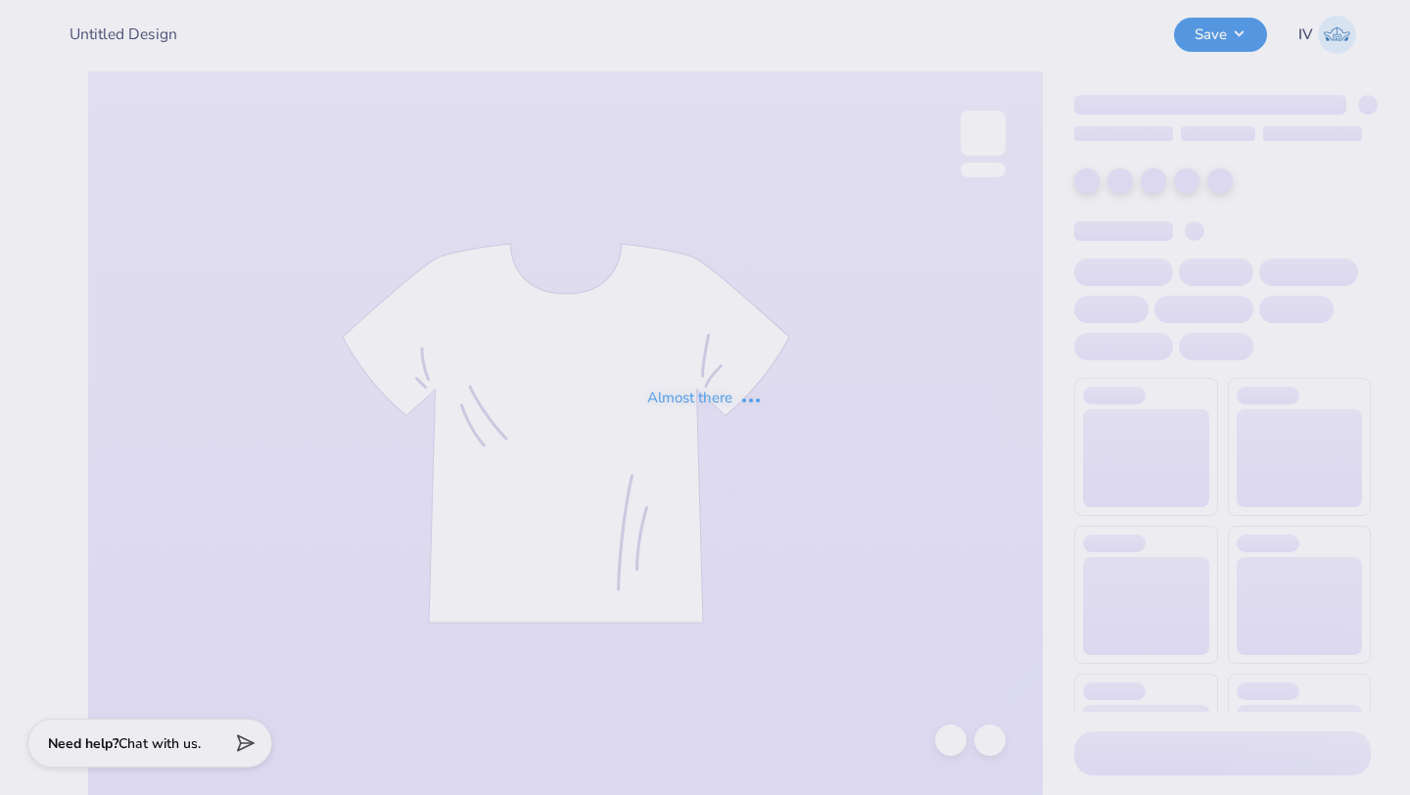
type input "Hoodie for Cosmetic Chemist Society!"
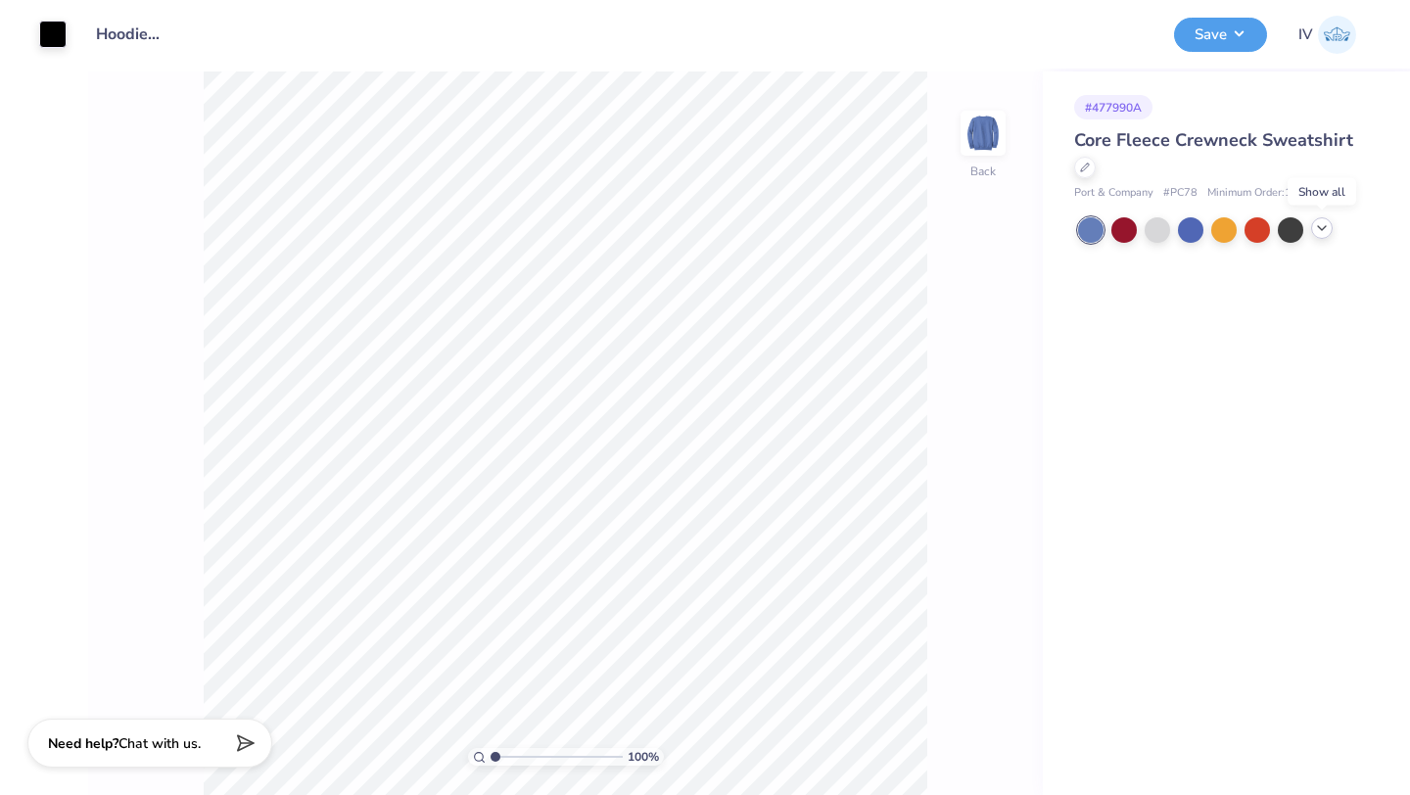
click at [1319, 231] on icon at bounding box center [1322, 228] width 16 height 16
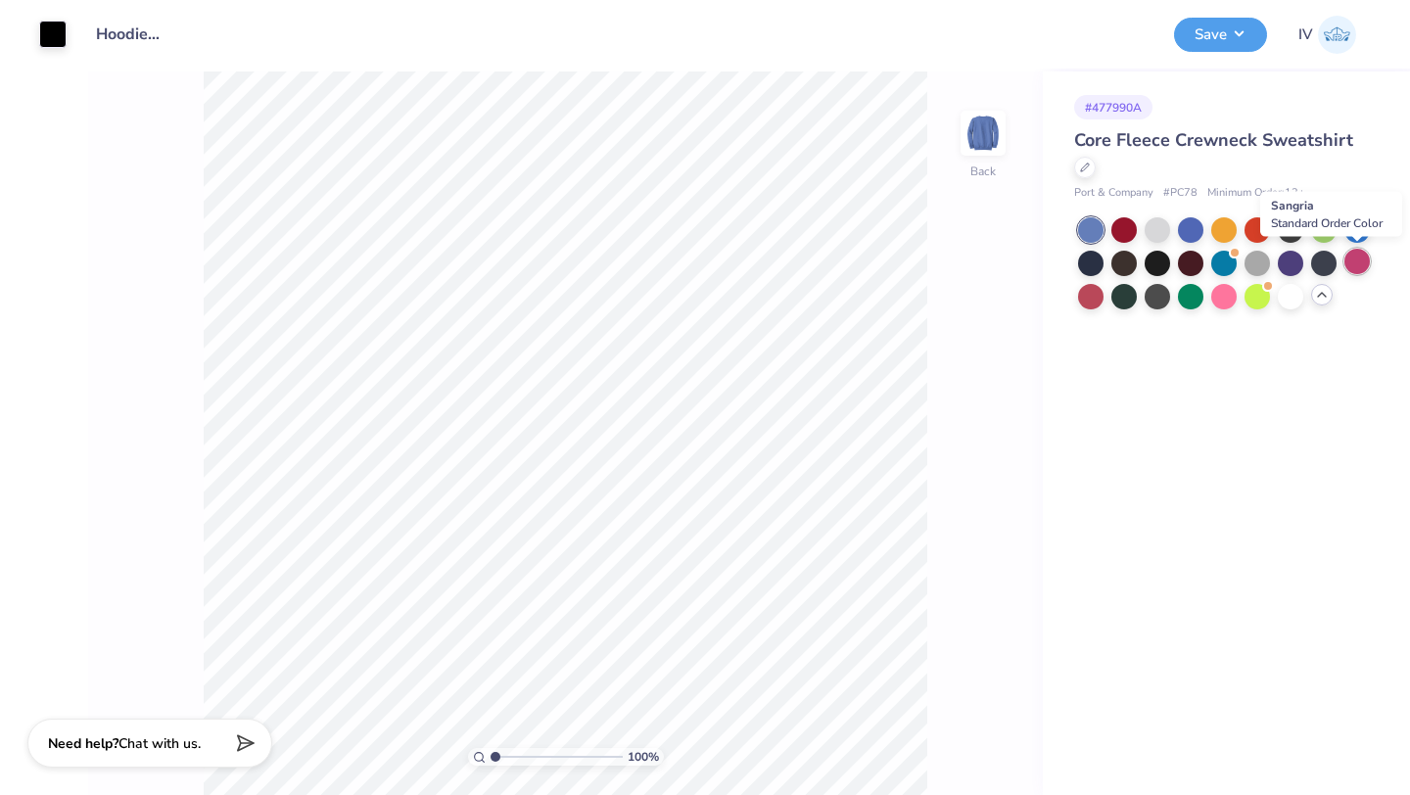
click at [1353, 267] on div at bounding box center [1356, 261] width 25 height 25
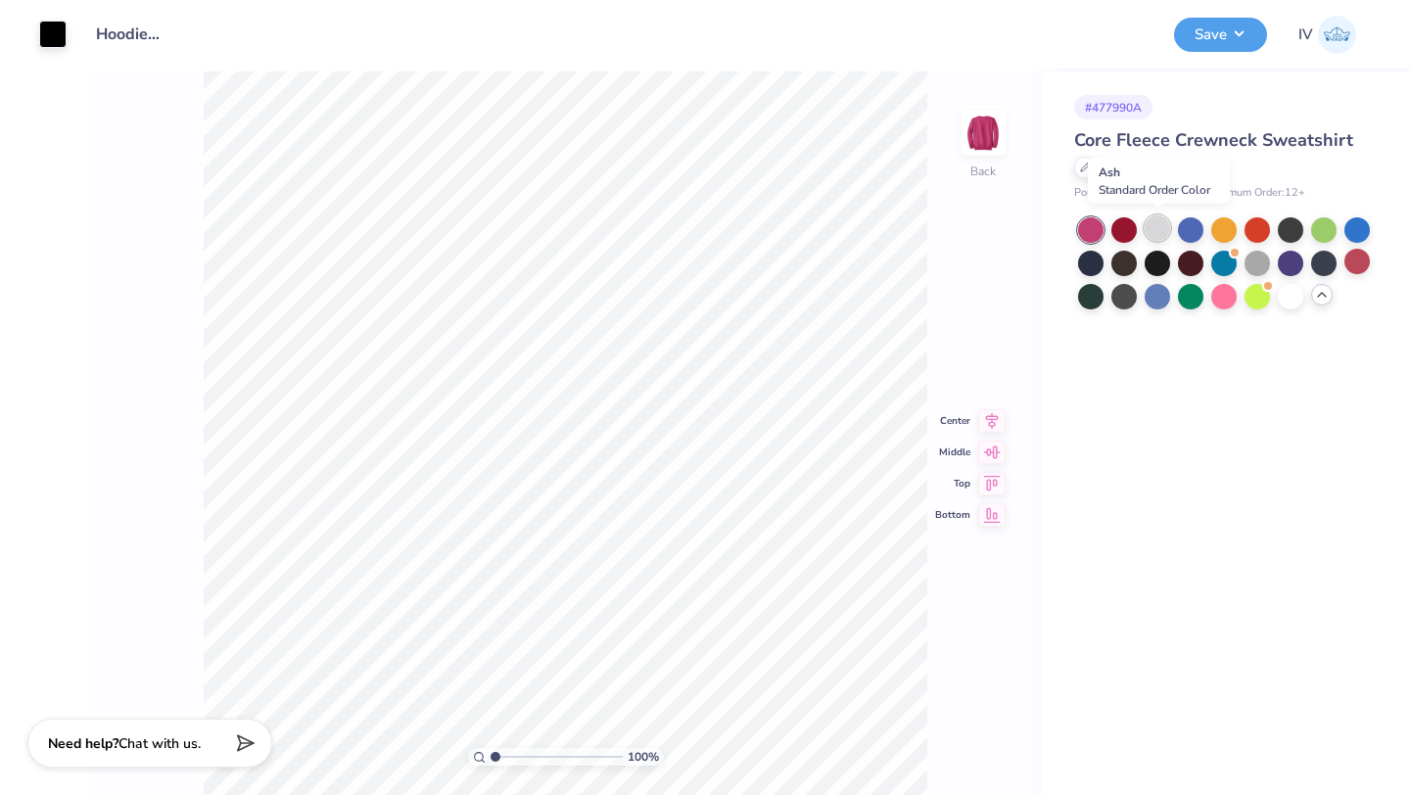
click at [1159, 229] on div at bounding box center [1157, 227] width 25 height 25
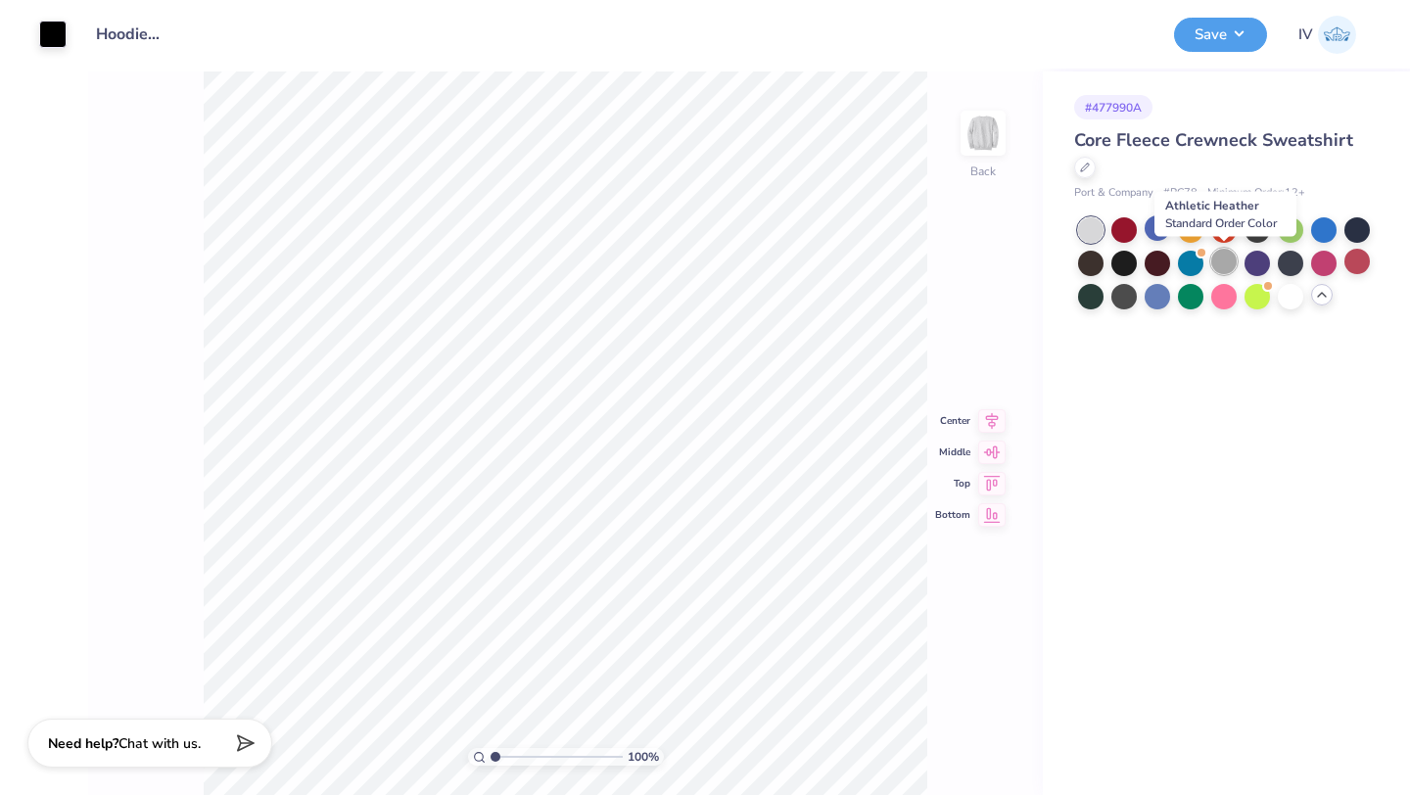
click at [1230, 260] on div at bounding box center [1223, 261] width 25 height 25
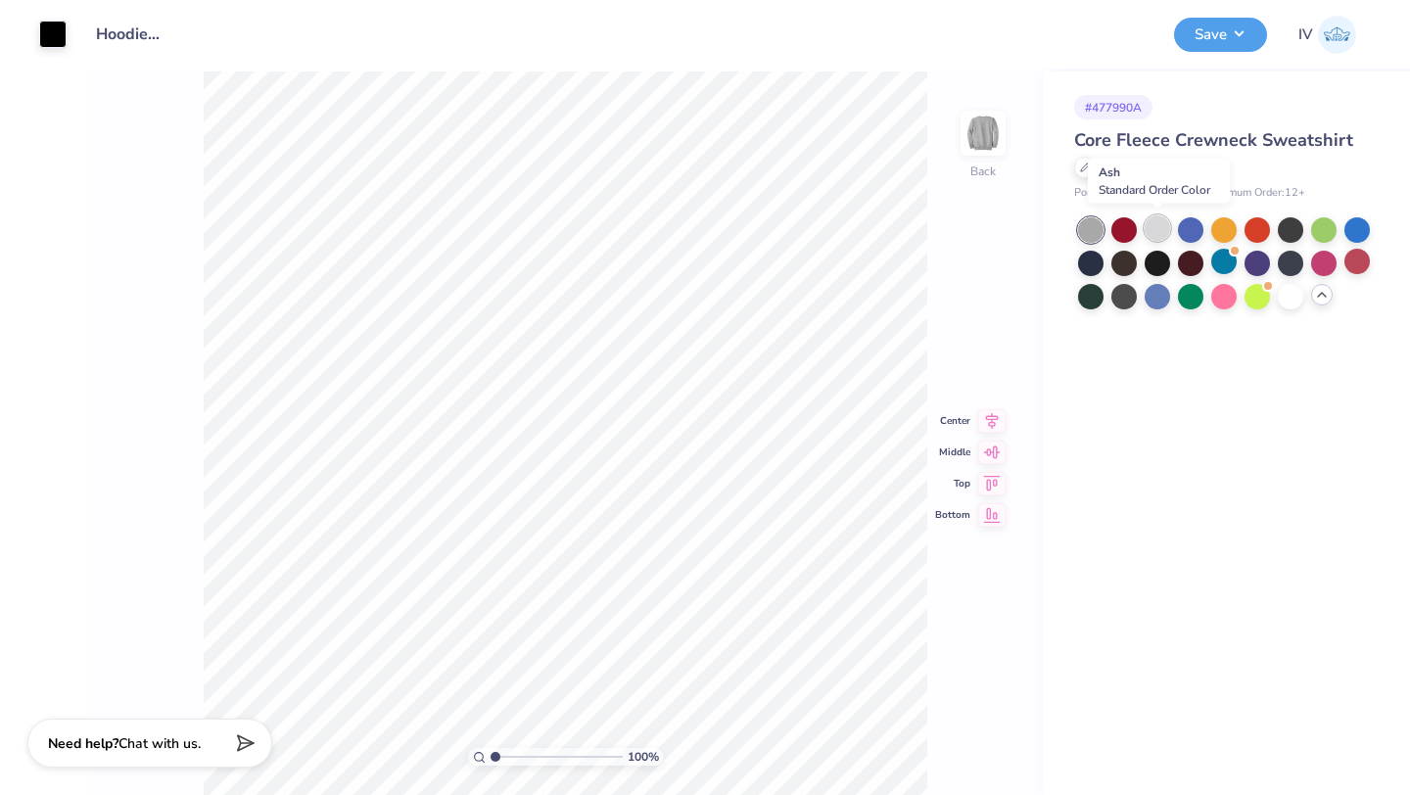
click at [1157, 233] on div at bounding box center [1157, 227] width 25 height 25
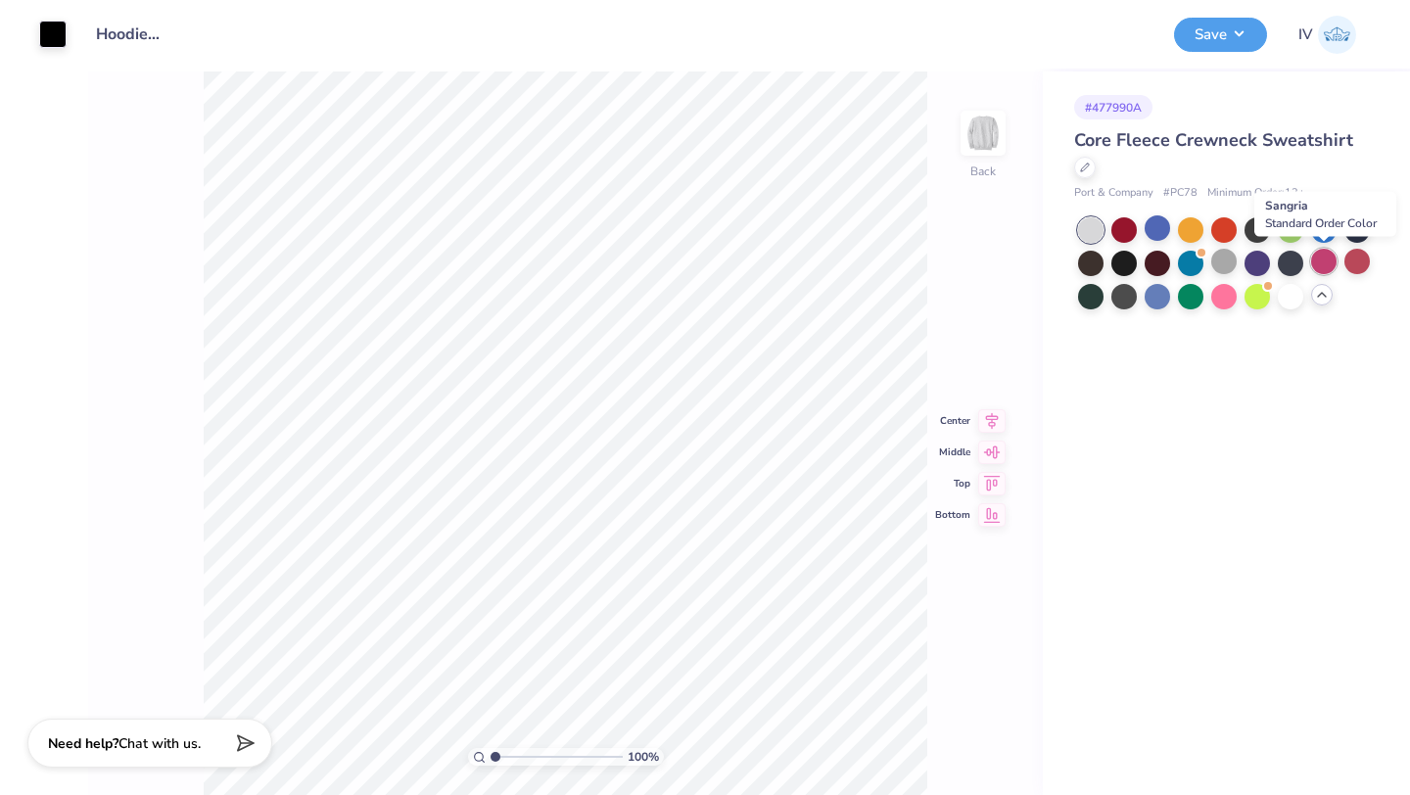
click at [1319, 259] on div at bounding box center [1323, 261] width 25 height 25
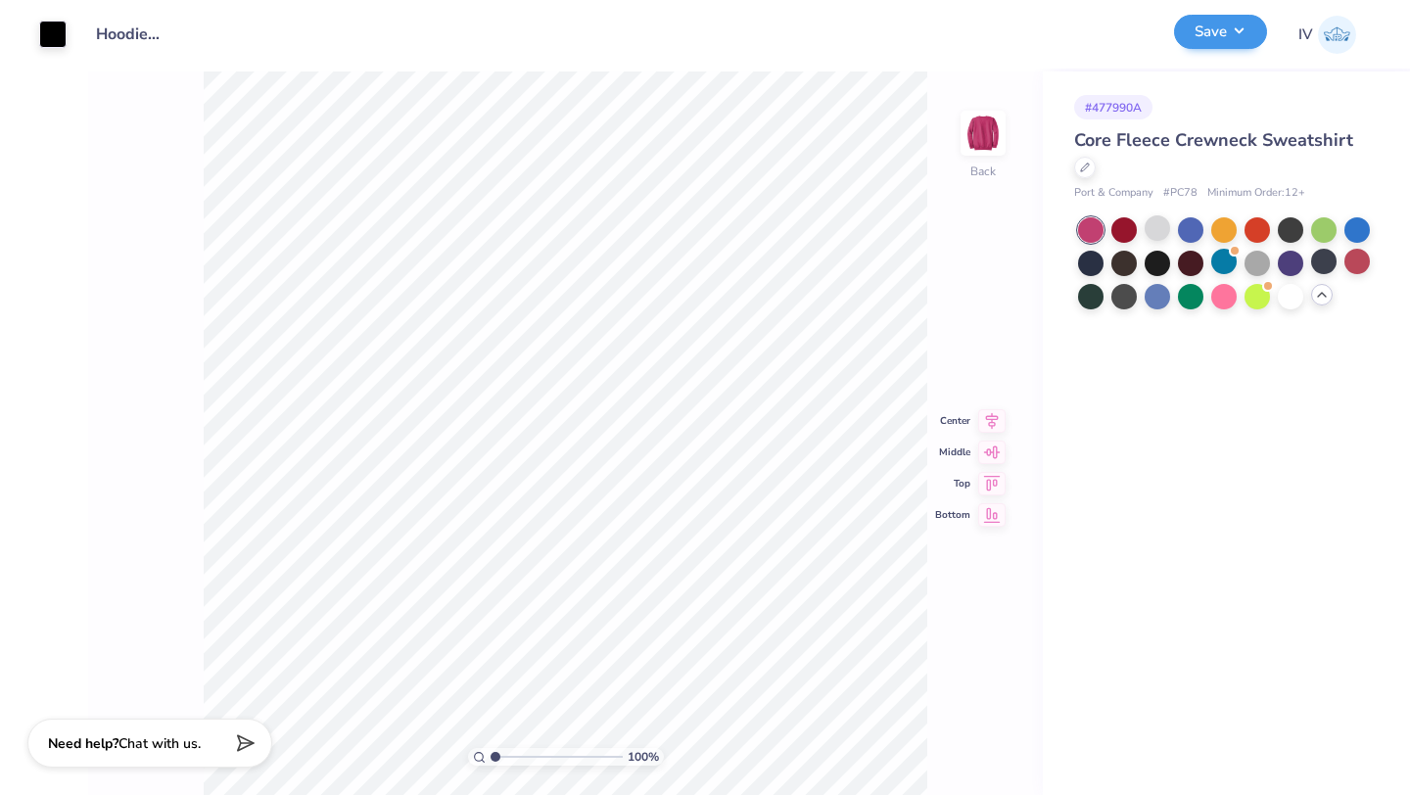
click at [1206, 33] on button "Save" at bounding box center [1220, 32] width 93 height 34
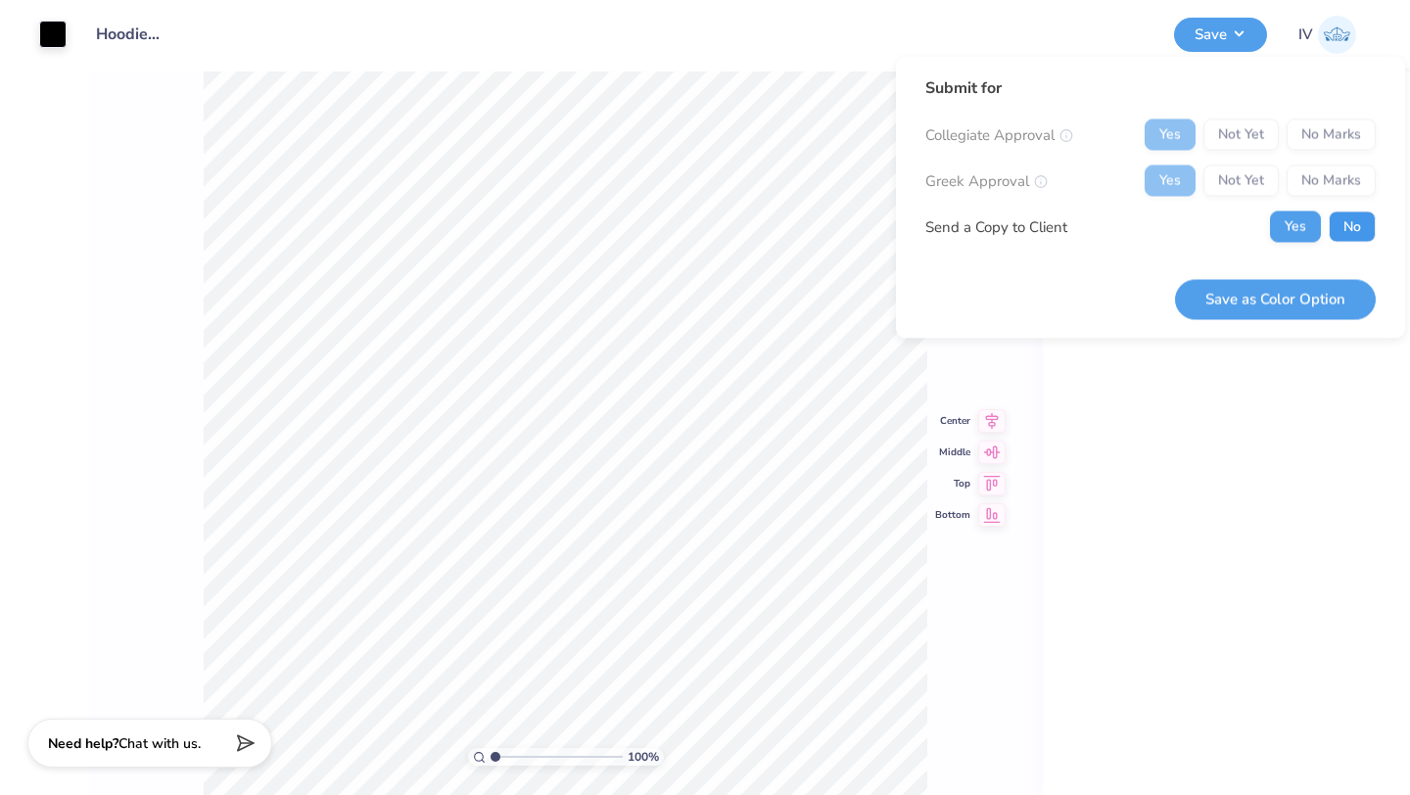
click at [1348, 226] on button "No" at bounding box center [1352, 227] width 47 height 31
click at [1261, 306] on button "Save as Color Option" at bounding box center [1275, 299] width 201 height 40
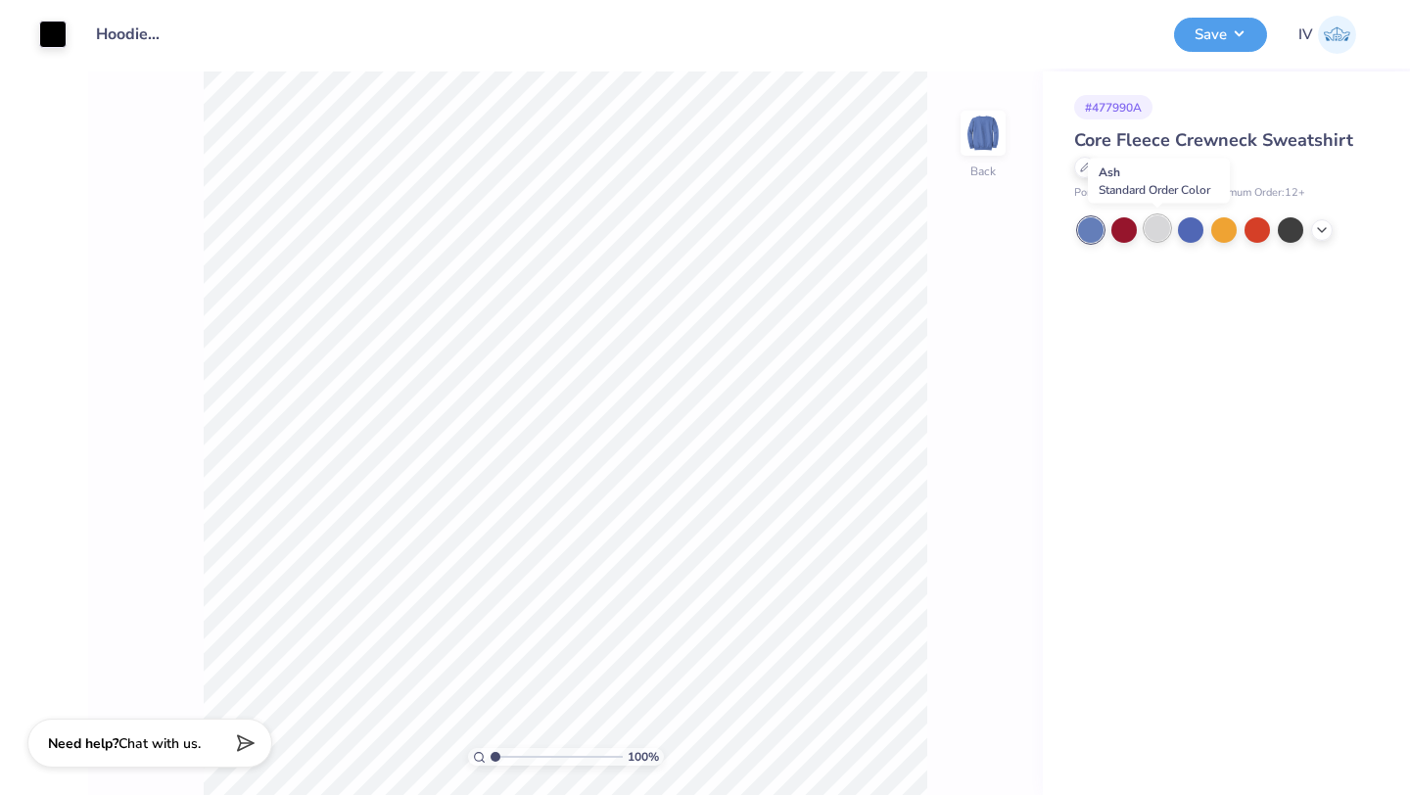
click at [1154, 231] on div at bounding box center [1157, 227] width 25 height 25
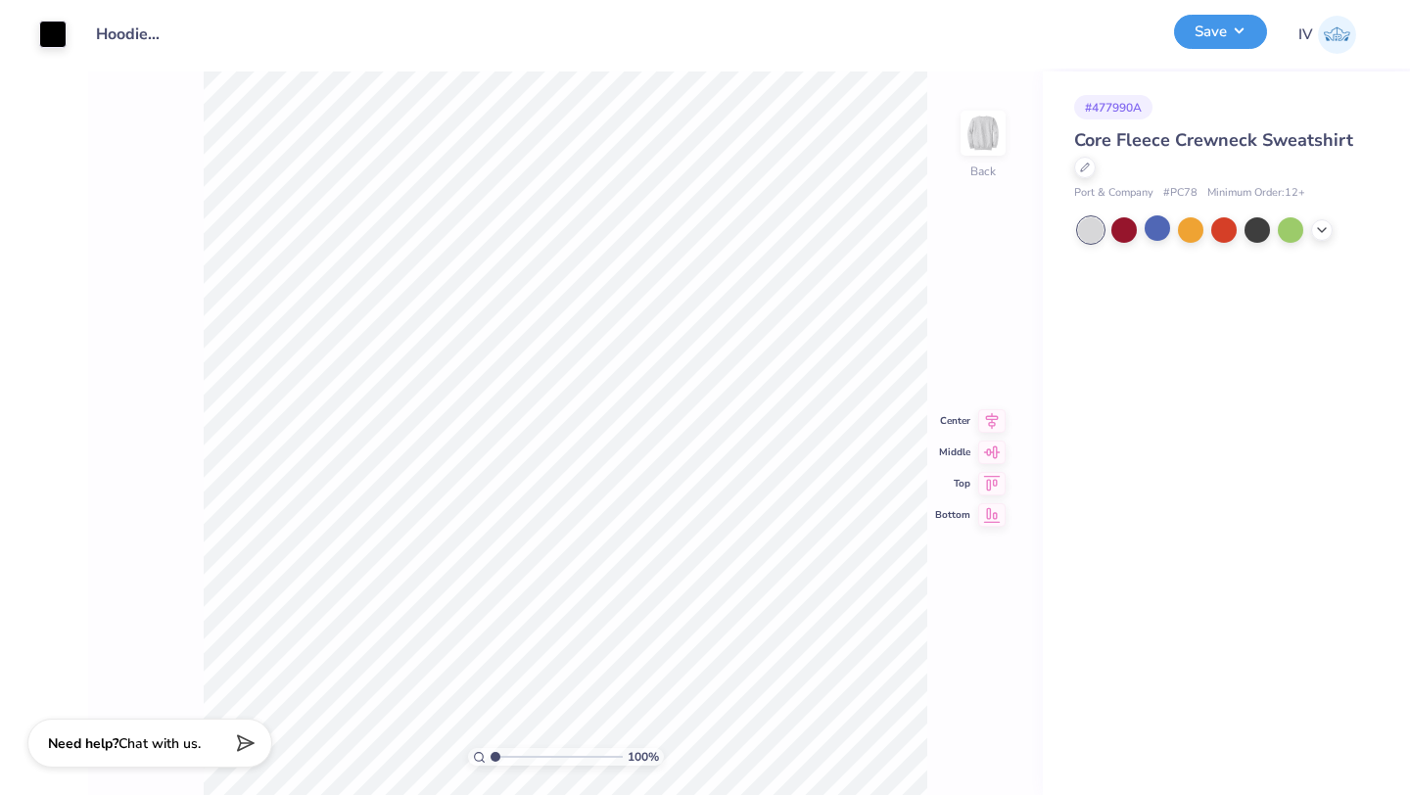
click at [1215, 38] on button "Save" at bounding box center [1220, 32] width 93 height 34
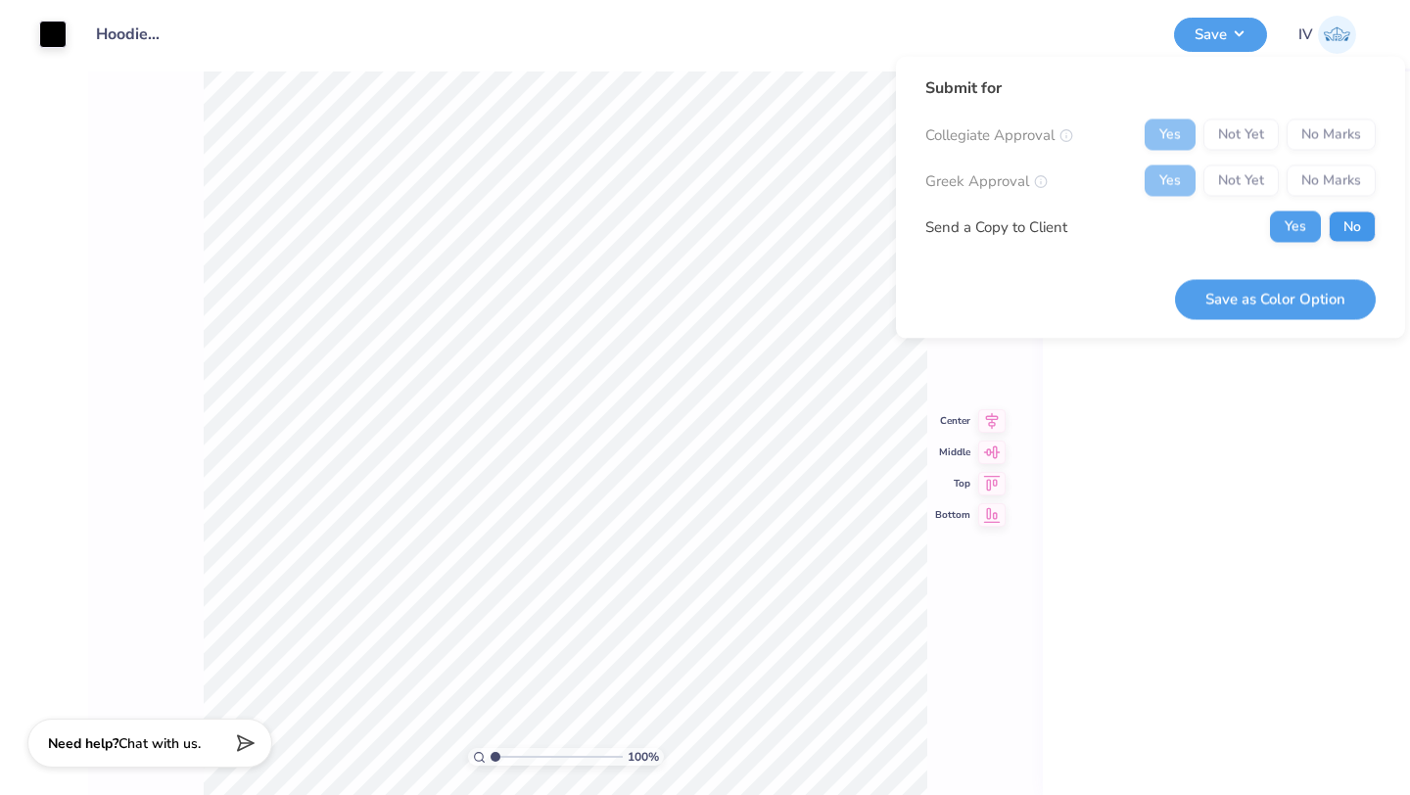
click at [1340, 222] on button "No" at bounding box center [1352, 227] width 47 height 31
click at [1236, 305] on button "Save as Color Option" at bounding box center [1275, 299] width 201 height 40
